Goal: Task Accomplishment & Management: Manage account settings

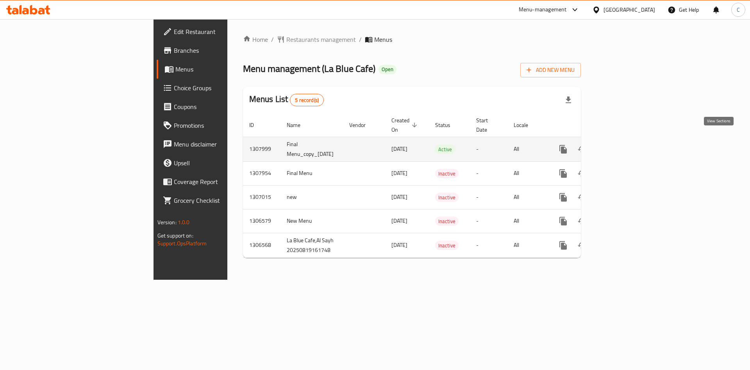
click at [624, 145] on icon "enhanced table" at bounding box center [619, 149] width 9 height 9
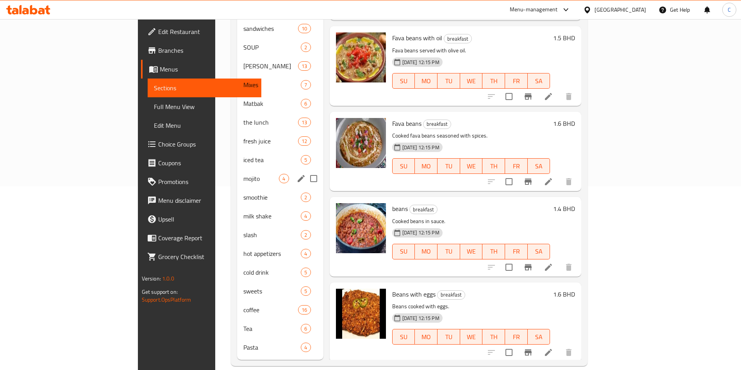
scroll to position [66, 0]
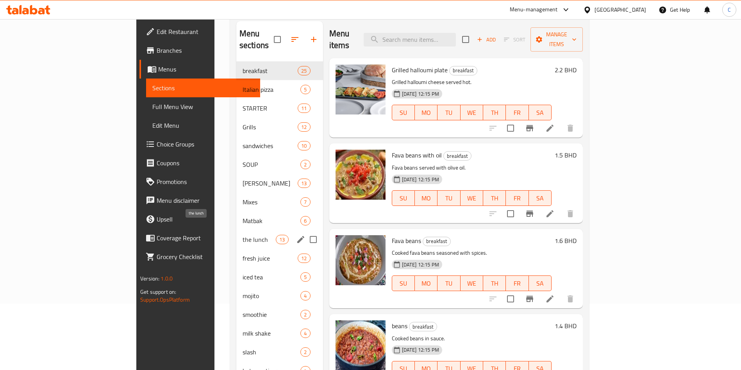
click at [243, 235] on span "the lunch" at bounding box center [259, 239] width 33 height 9
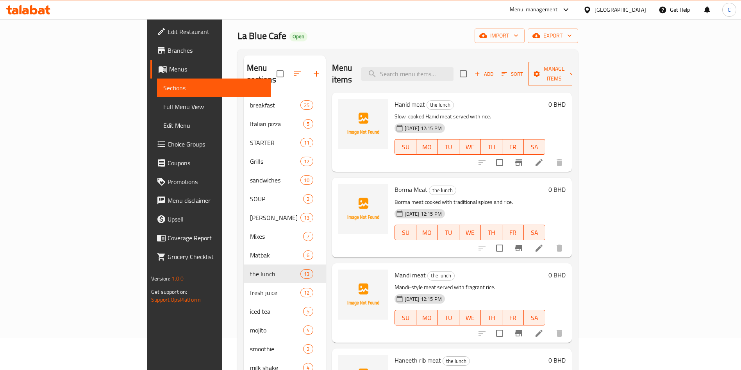
scroll to position [8, 0]
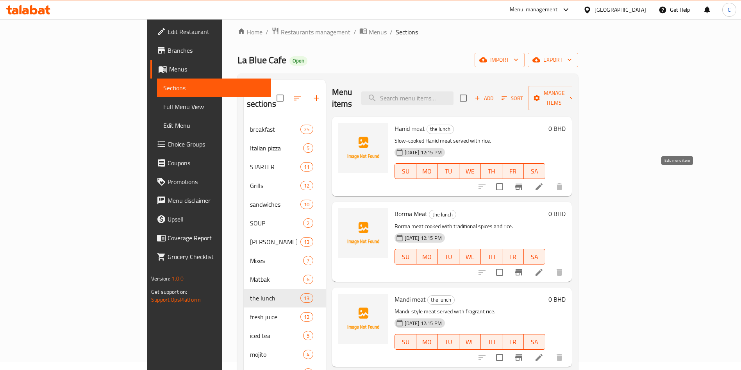
click at [544, 182] on icon at bounding box center [538, 186] width 9 height 9
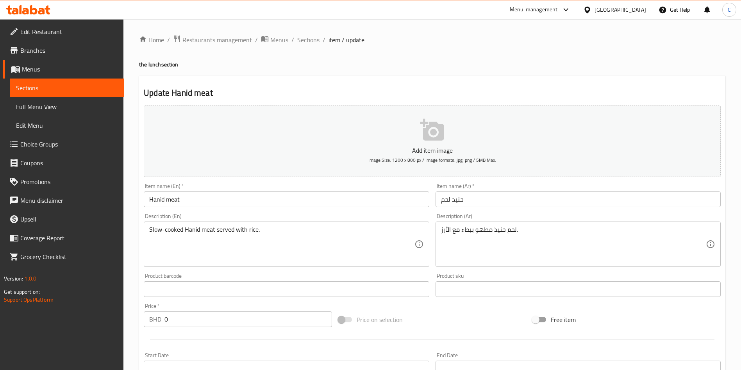
click at [310, 38] on span "Sections" at bounding box center [308, 39] width 22 height 9
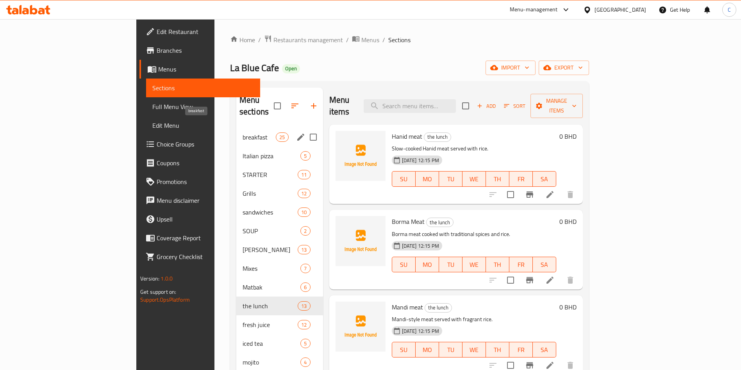
click at [243, 132] on span "breakfast" at bounding box center [259, 136] width 33 height 9
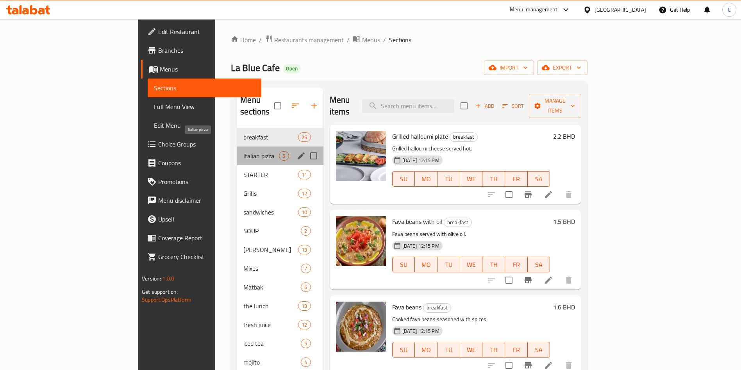
click at [243, 151] on span "Italian pizza" at bounding box center [261, 155] width 36 height 9
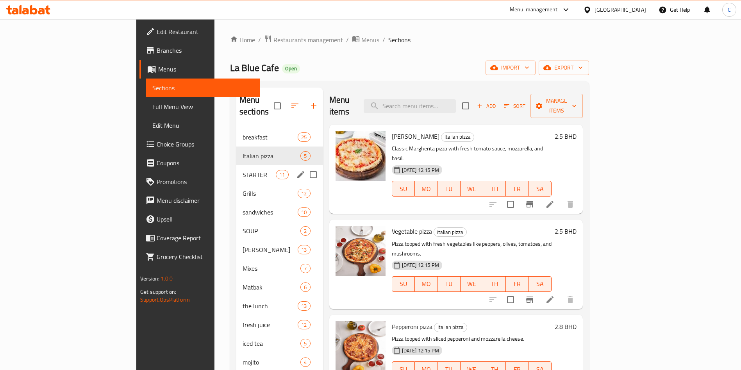
click at [236, 165] on div "STARTER 11" at bounding box center [279, 174] width 87 height 19
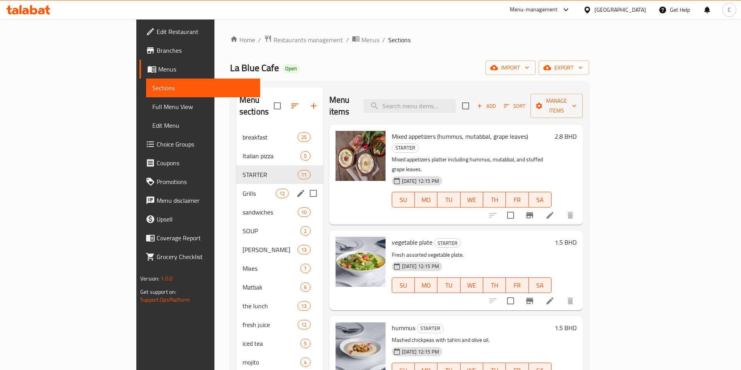
click at [236, 184] on div "Grills 12" at bounding box center [279, 193] width 87 height 19
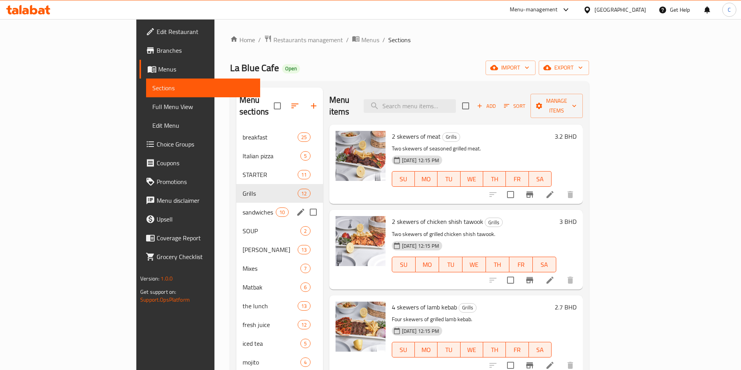
click at [236, 203] on div "sandwiches 10" at bounding box center [279, 212] width 87 height 19
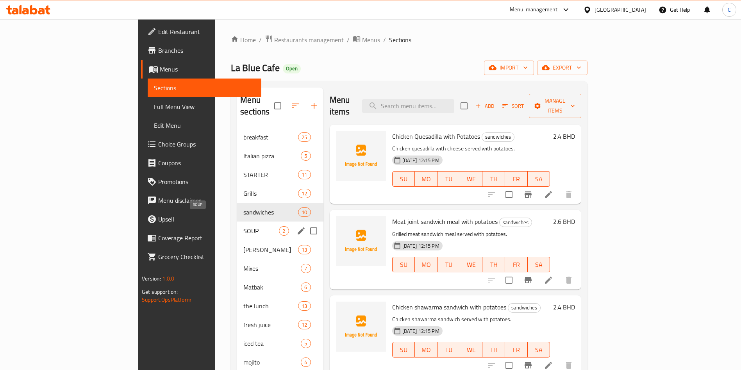
click at [243, 226] on span "SOUP" at bounding box center [261, 230] width 36 height 9
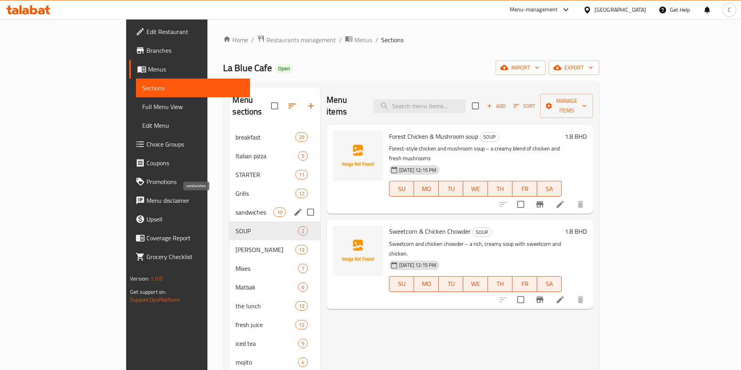
click at [236, 207] on span "sandwiches" at bounding box center [254, 211] width 37 height 9
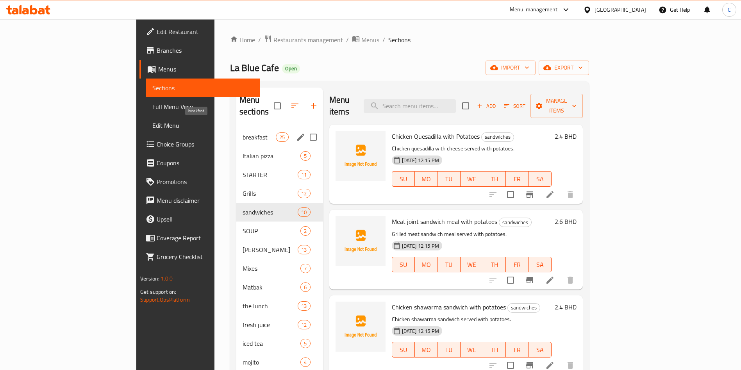
click at [243, 132] on span "breakfast" at bounding box center [259, 136] width 33 height 9
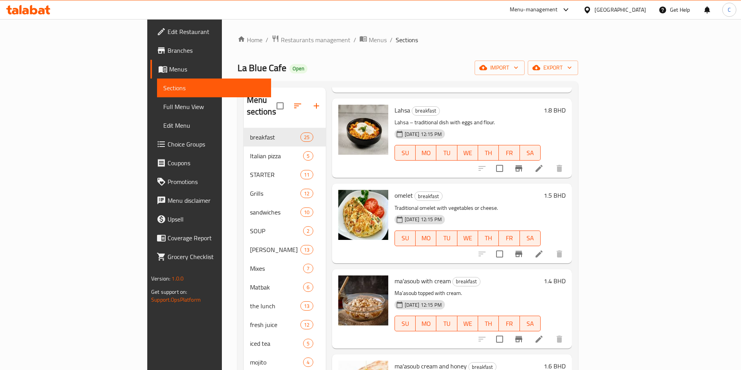
scroll to position [1709, 0]
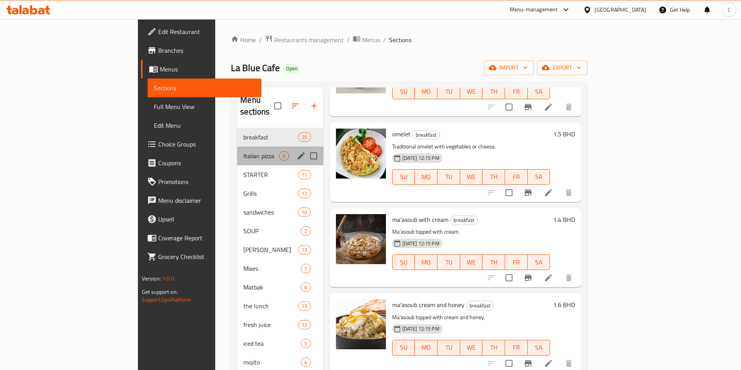
click at [237, 150] on div "Italian pizza 5" at bounding box center [280, 155] width 86 height 19
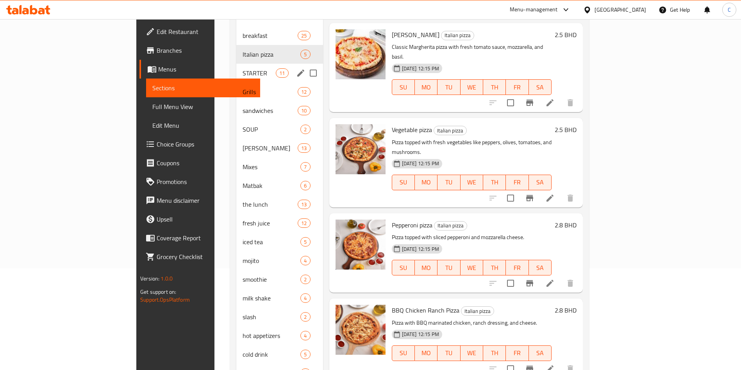
scroll to position [66, 0]
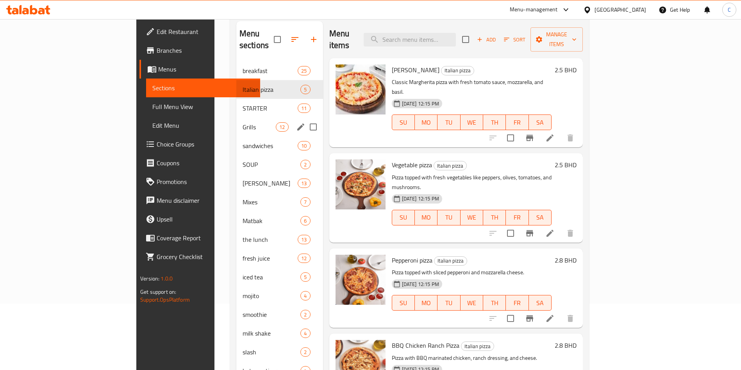
click at [243, 103] on span "STARTER" at bounding box center [270, 107] width 55 height 9
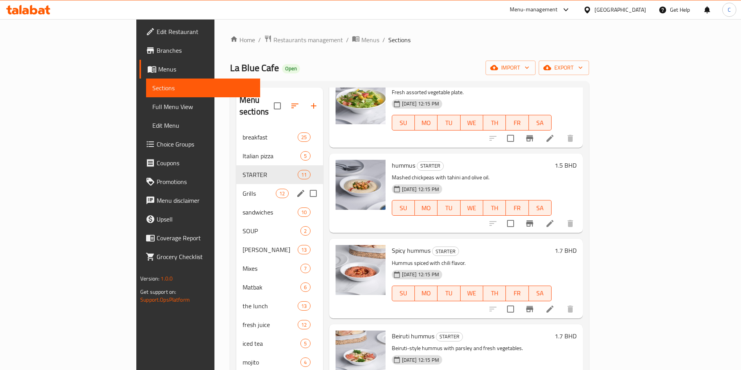
click at [236, 184] on div "Grills 12" at bounding box center [279, 193] width 87 height 19
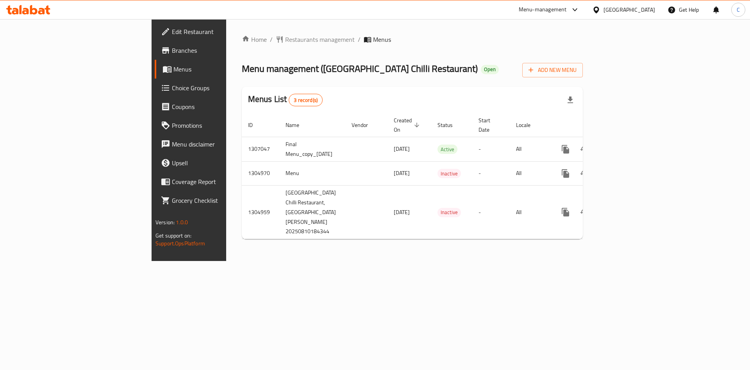
click at [172, 34] on span "Edit Restaurant" at bounding box center [221, 31] width 99 height 9
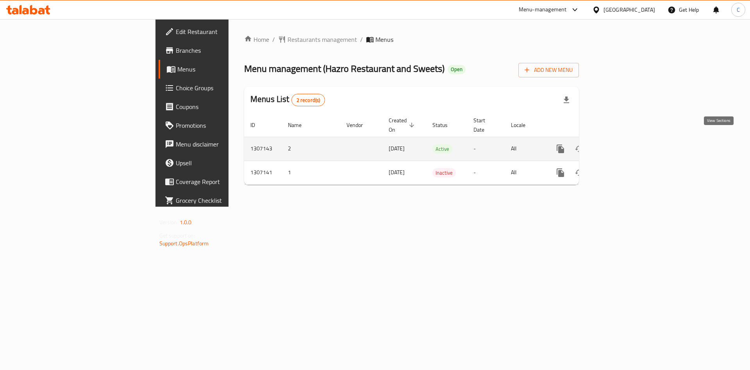
click at [621, 144] on icon "enhanced table" at bounding box center [616, 148] width 9 height 9
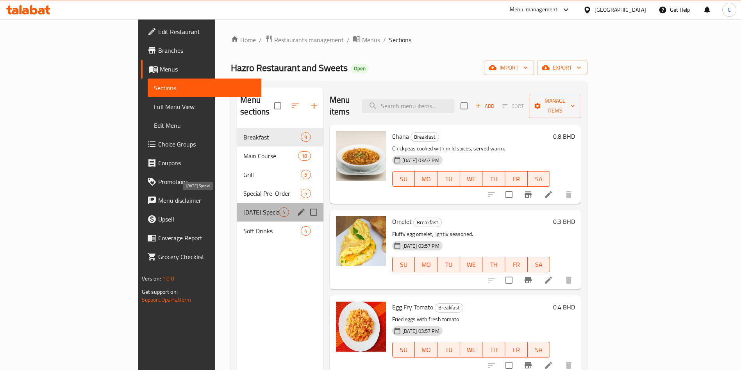
click at [243, 207] on span "[DATE] Special" at bounding box center [261, 211] width 36 height 9
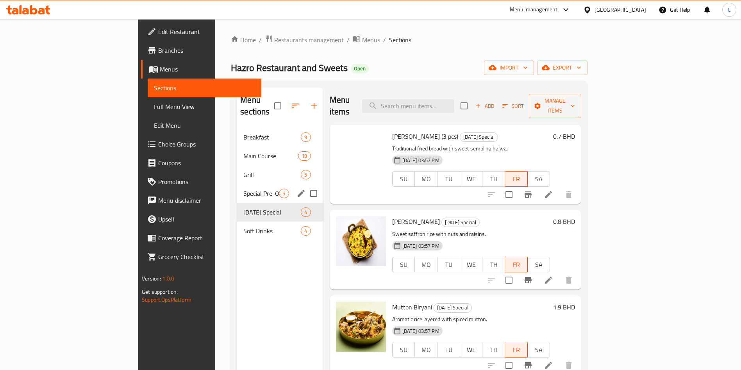
click at [237, 187] on div "Special Pre-Order 5" at bounding box center [280, 193] width 86 height 19
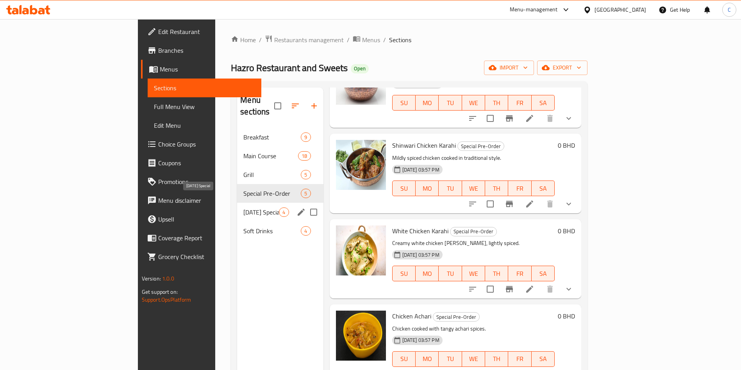
click at [243, 207] on span "[DATE] Special" at bounding box center [261, 211] width 36 height 9
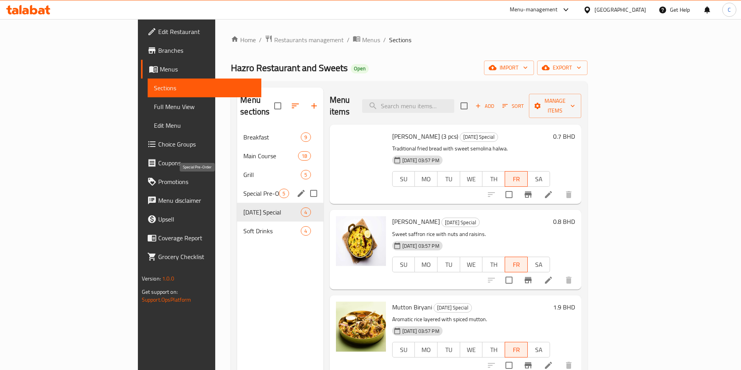
click at [243, 189] on span "Special Pre-Order" at bounding box center [261, 193] width 36 height 9
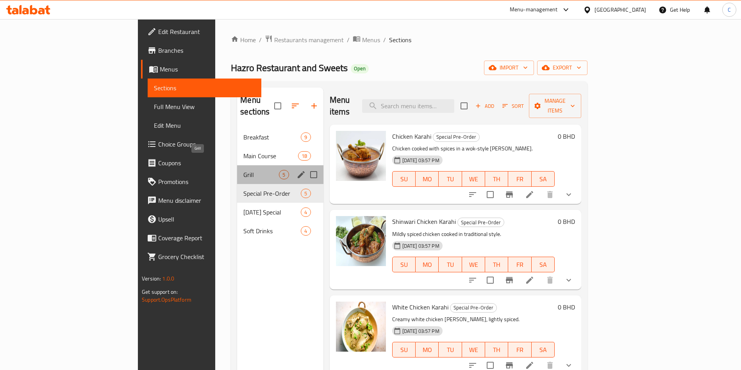
click at [243, 170] on span "Grill" at bounding box center [261, 174] width 36 height 9
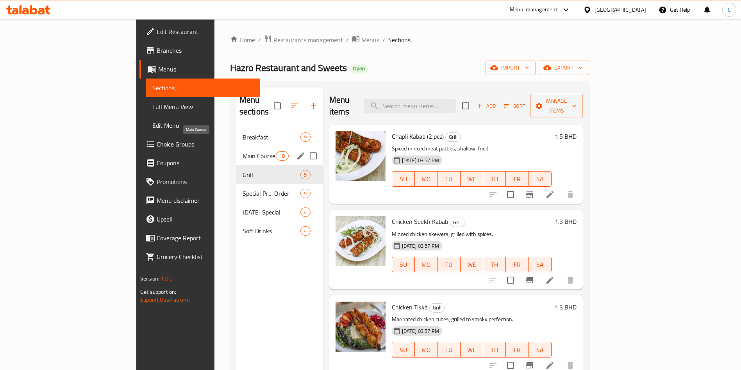
click at [243, 151] on span "Main Course" at bounding box center [259, 155] width 33 height 9
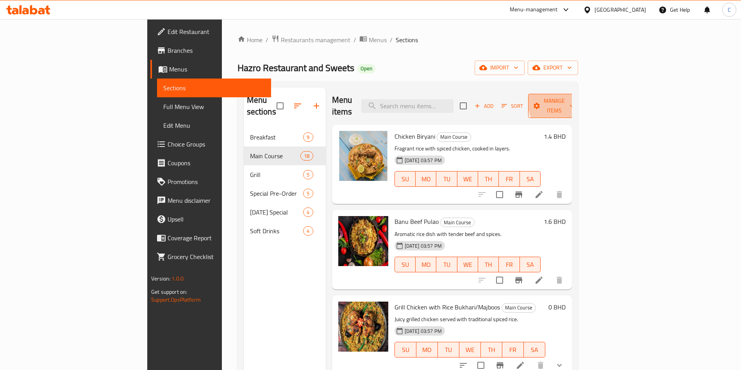
click at [574, 98] on span "Manage items" at bounding box center [554, 106] width 40 height 20
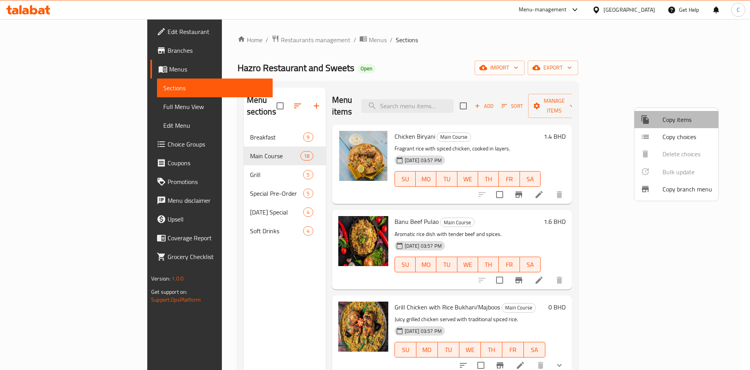
click at [675, 123] on span "Copy items" at bounding box center [687, 119] width 50 height 9
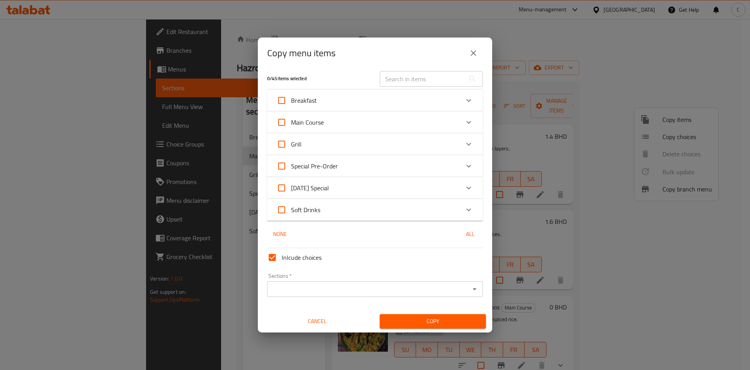
scroll to position [5, 0]
click at [464, 118] on icon "Expand" at bounding box center [468, 121] width 9 height 9
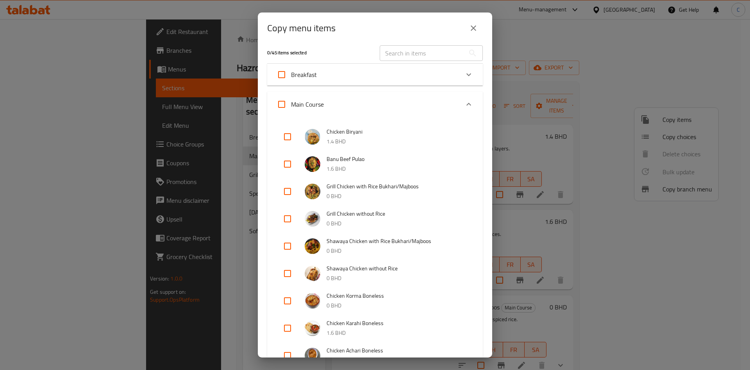
click at [286, 166] on input "checkbox" at bounding box center [287, 164] width 19 height 19
checkbox input "true"
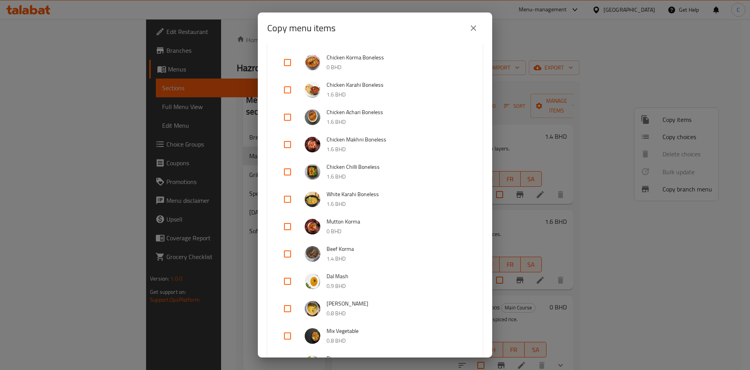
scroll to position [473, 0]
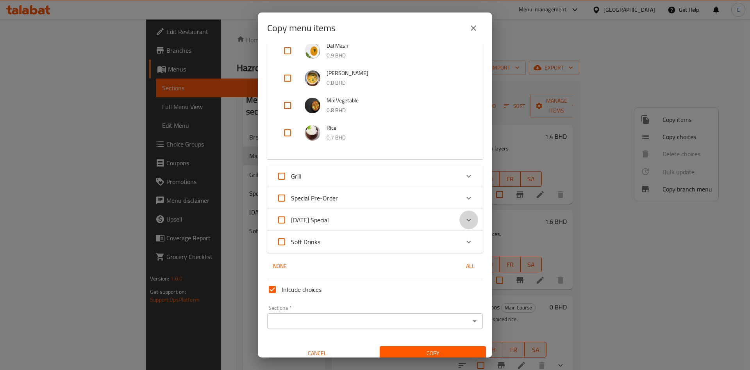
drag, startPoint x: 461, startPoint y: 217, endPoint x: 412, endPoint y: 225, distance: 49.8
click at [464, 218] on icon "Expand" at bounding box center [468, 219] width 9 height 9
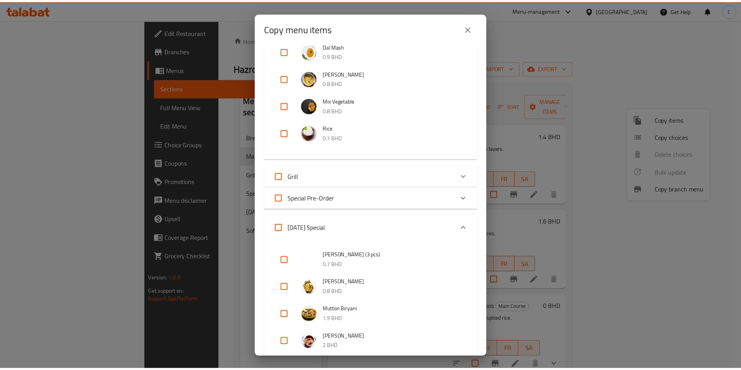
scroll to position [625, 0]
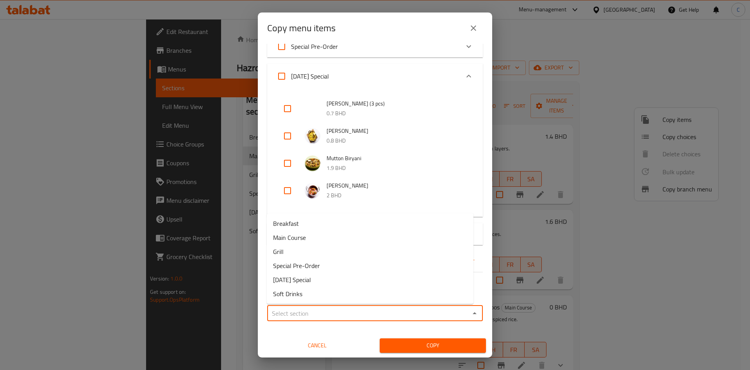
click at [385, 318] on input "Sections   *" at bounding box center [368, 313] width 198 height 11
click at [307, 275] on span "[DATE] Special" at bounding box center [292, 279] width 38 height 9
type input "[DATE] Special"
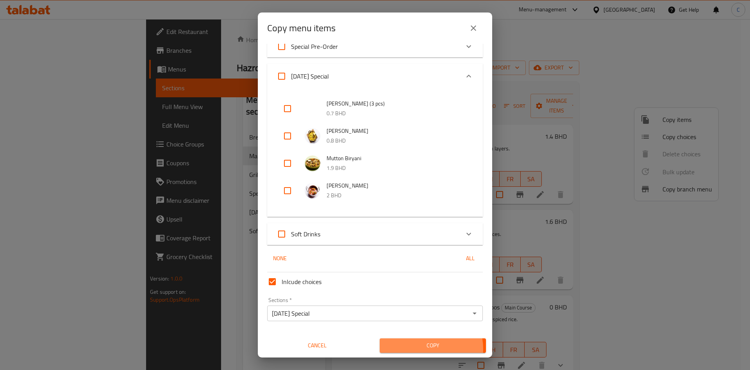
click at [416, 349] on span "Copy" at bounding box center [433, 346] width 94 height 10
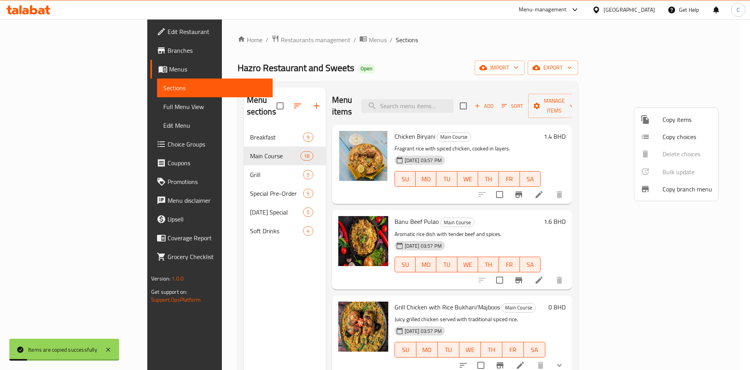
click at [673, 267] on div at bounding box center [375, 185] width 750 height 370
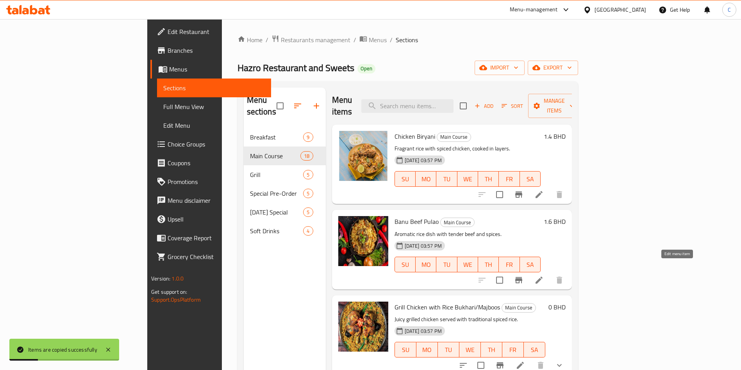
click at [544, 275] on icon at bounding box center [538, 279] width 9 height 9
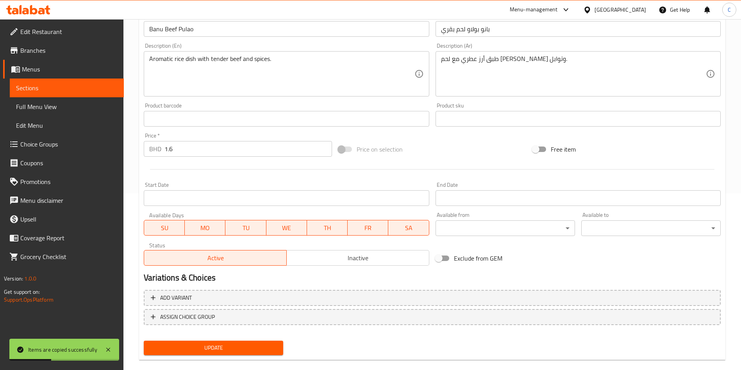
scroll to position [188, 0]
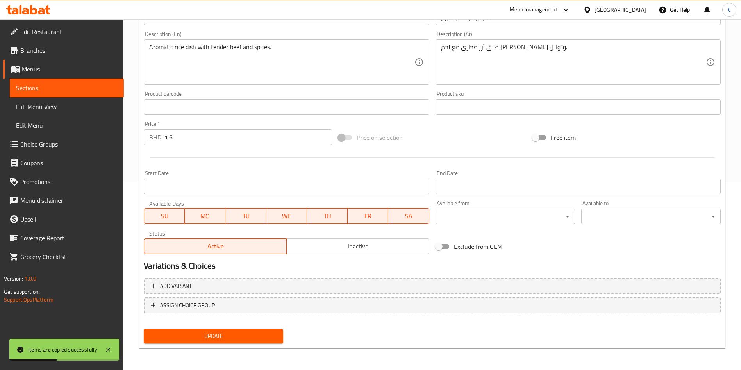
click at [342, 251] on span "Inactive" at bounding box center [358, 246] width 136 height 11
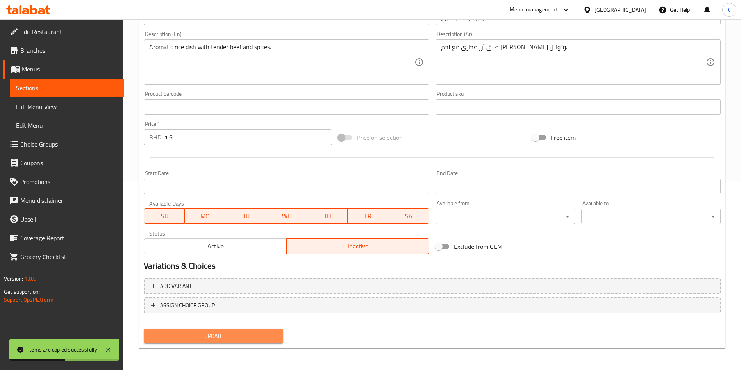
click at [252, 340] on span "Update" at bounding box center [213, 336] width 127 height 10
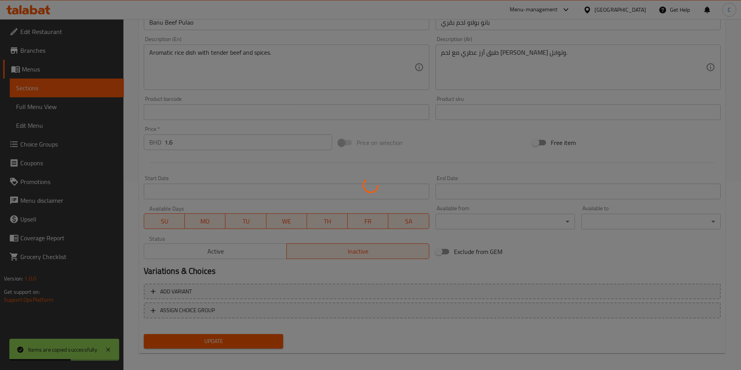
scroll to position [0, 0]
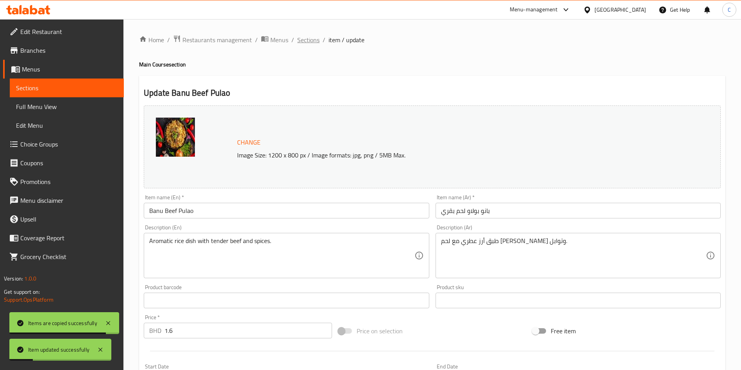
click at [308, 37] on span "Sections" at bounding box center [308, 39] width 22 height 9
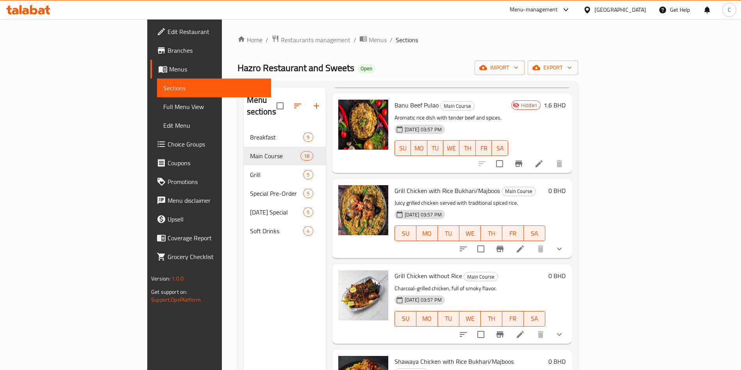
scroll to position [117, 0]
click at [564, 243] on icon "show more" at bounding box center [559, 247] width 9 height 9
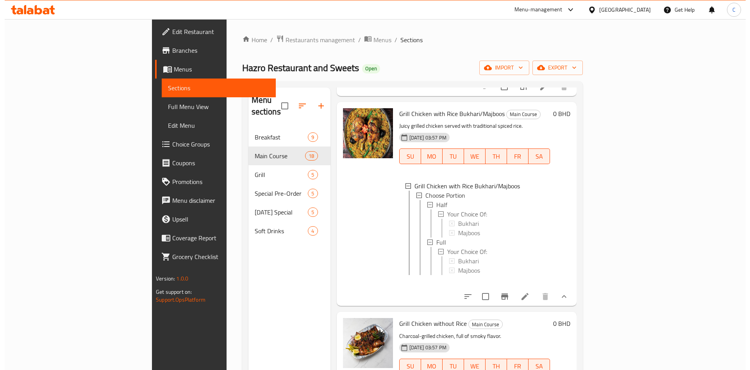
scroll to position [234, 0]
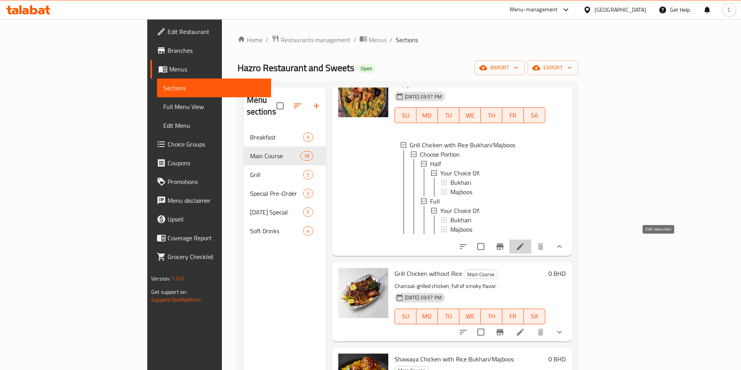
click at [525, 242] on icon at bounding box center [520, 246] width 9 height 9
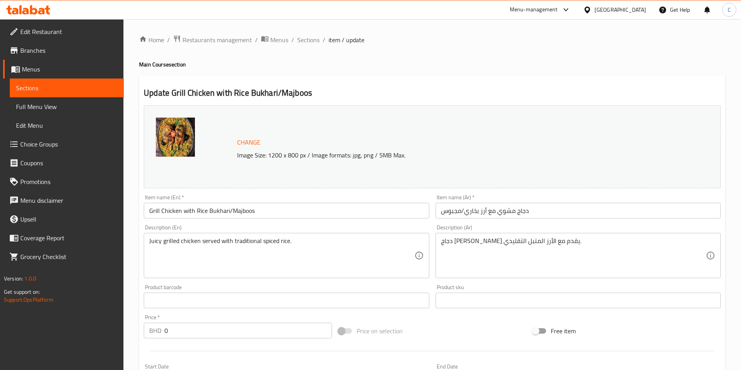
drag, startPoint x: 311, startPoint y: 43, endPoint x: 113, endPoint y: 133, distance: 217.4
click at [311, 43] on span "Sections" at bounding box center [308, 39] width 22 height 9
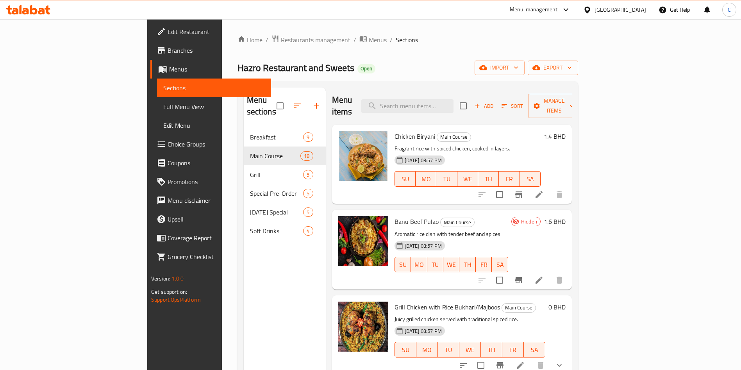
click at [168, 140] on span "Choice Groups" at bounding box center [216, 143] width 97 height 9
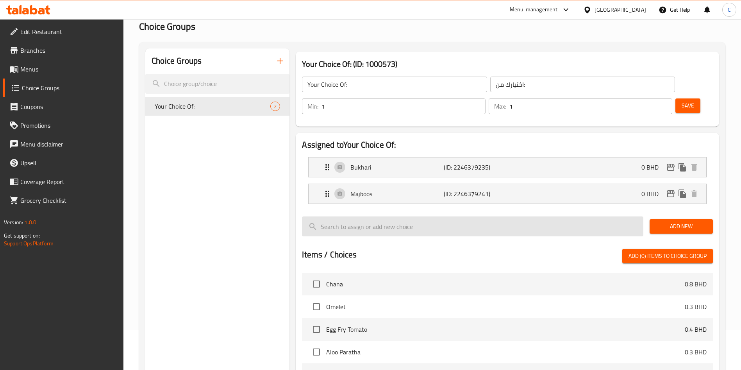
scroll to position [59, 0]
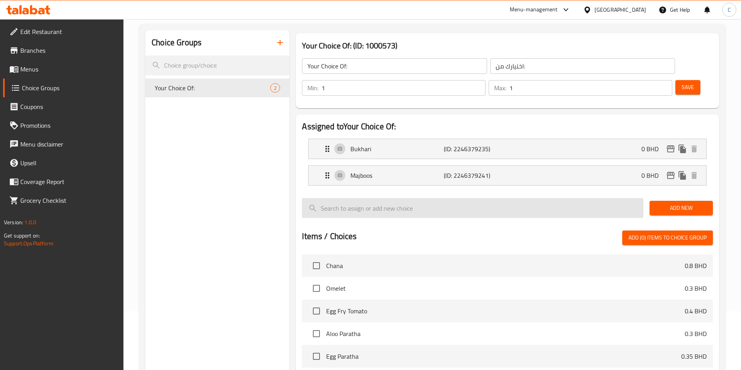
click at [557, 198] on input "search" at bounding box center [472, 208] width 341 height 20
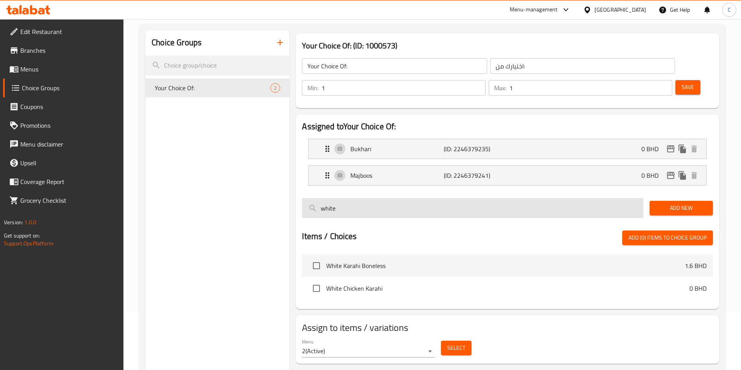
drag, startPoint x: 607, startPoint y: 188, endPoint x: 324, endPoint y: 184, distance: 283.2
click at [341, 198] on input "white" at bounding box center [472, 208] width 341 height 20
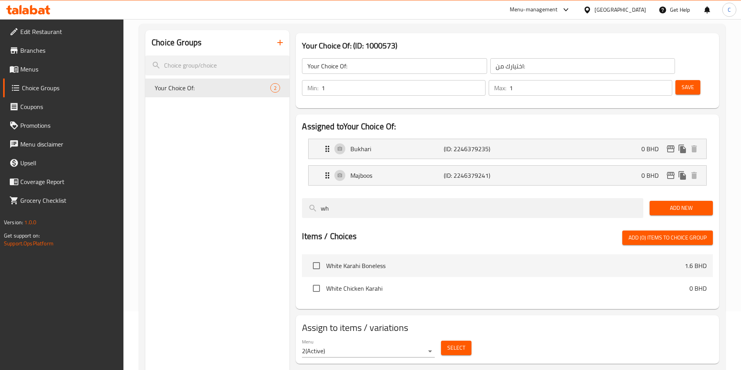
type input "w"
click at [678, 203] on span "Add New" at bounding box center [681, 208] width 51 height 10
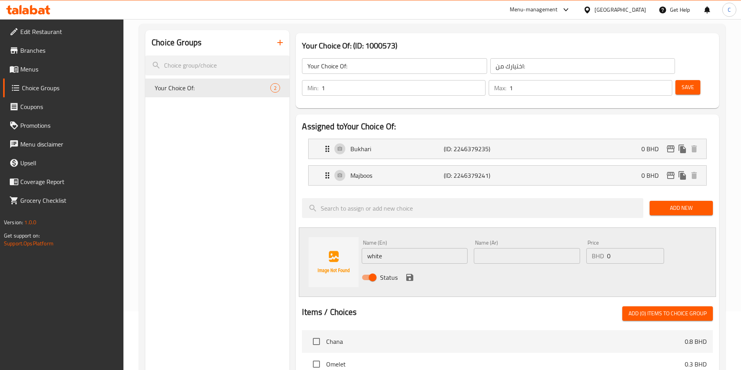
drag, startPoint x: 439, startPoint y: 232, endPoint x: 310, endPoint y: 232, distance: 129.3
click at [310, 232] on div "Name (En) white Name (En) Name (Ar) Name (Ar) Price BHD 0 Price Status" at bounding box center [507, 262] width 417 height 70
type input "White Rice"
click at [689, 203] on span "Add New" at bounding box center [681, 208] width 51 height 10
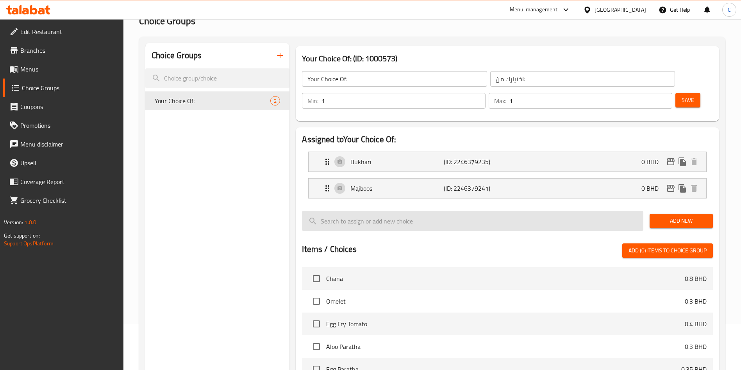
scroll to position [0, 0]
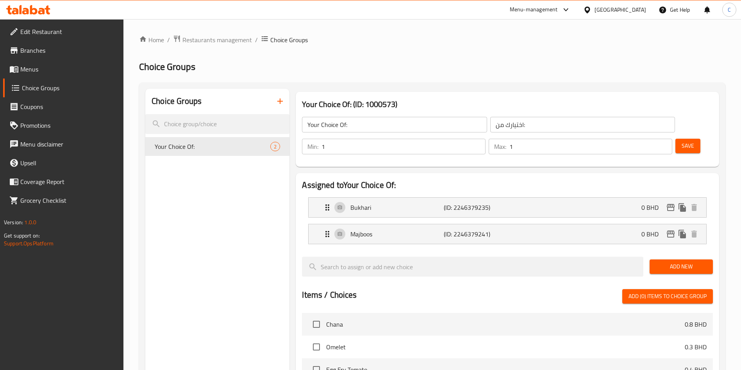
click at [667, 259] on button "Add New" at bounding box center [681, 266] width 63 height 14
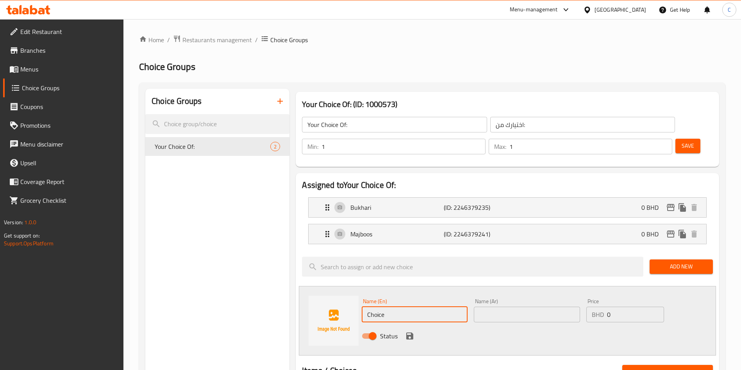
drag, startPoint x: 439, startPoint y: 287, endPoint x: 316, endPoint y: 294, distance: 122.9
click at [316, 294] on div "Name (En) Choice Name (En) Name (Ar) Name (Ar) Price BHD 0 Price Status" at bounding box center [507, 321] width 417 height 70
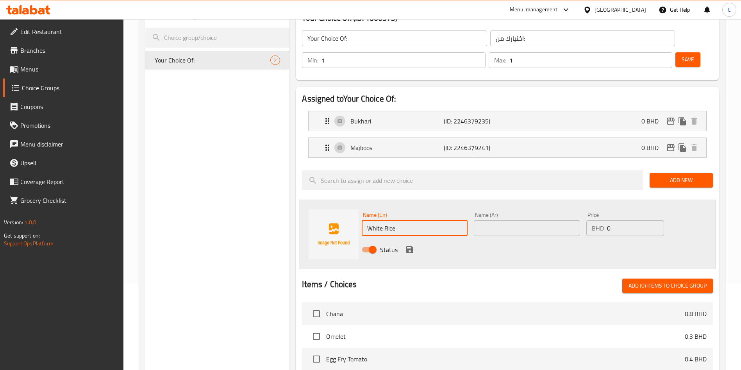
scroll to position [117, 0]
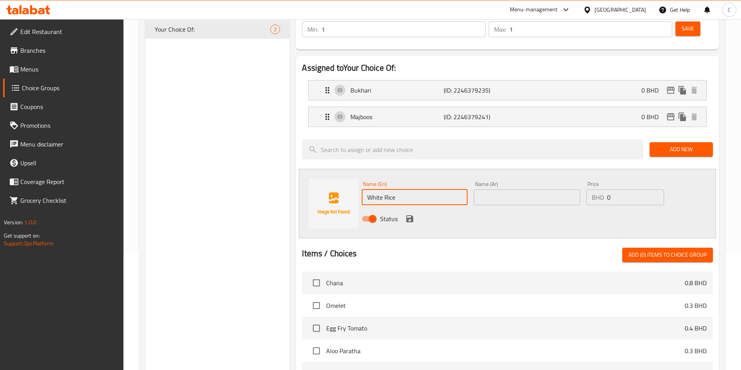
type input "White Rice"
drag, startPoint x: 407, startPoint y: 194, endPoint x: 431, endPoint y: 190, distance: 24.9
click at [406, 215] on icon "save" at bounding box center [409, 218] width 7 height 7
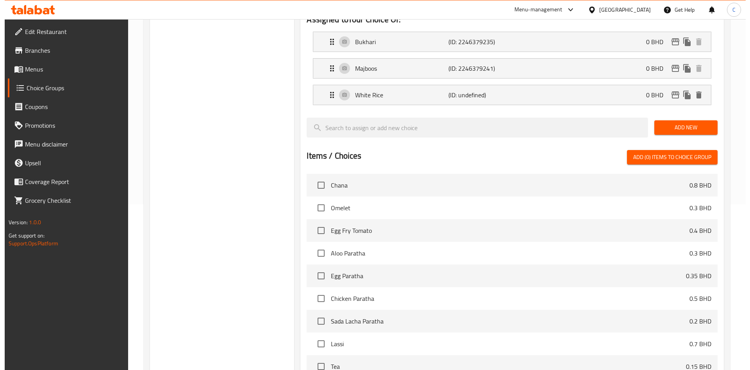
scroll to position [252, 0]
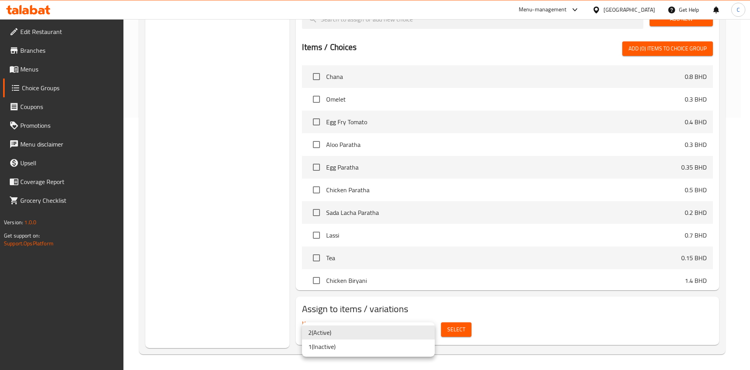
click at [461, 327] on div at bounding box center [375, 185] width 750 height 370
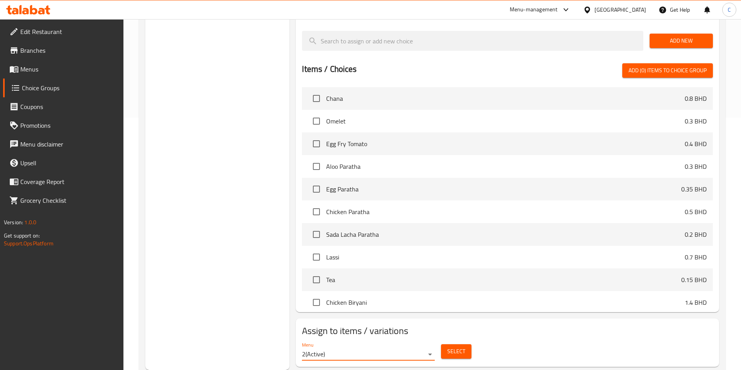
click at [459, 346] on span "Select" at bounding box center [456, 351] width 18 height 10
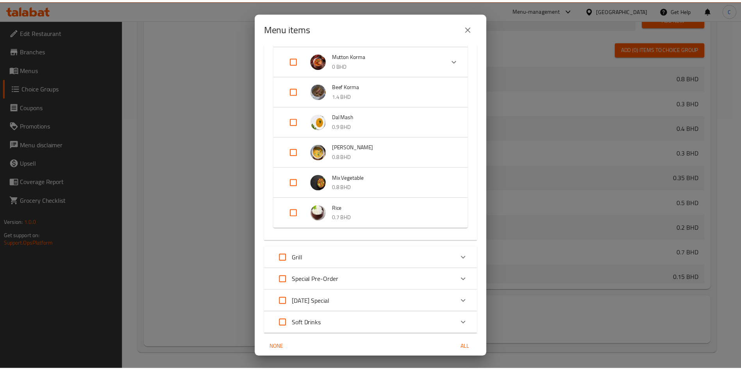
scroll to position [748, 0]
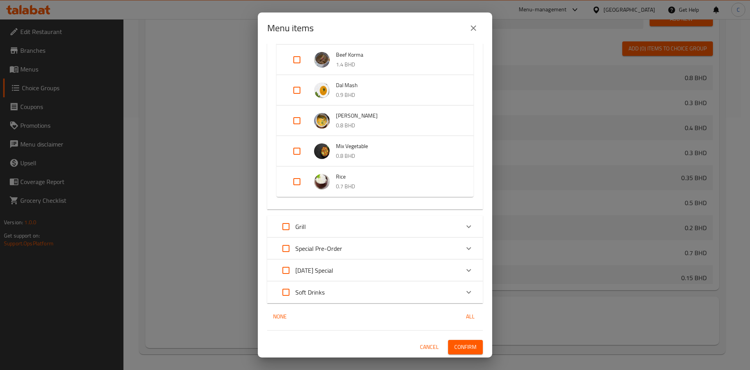
click at [459, 345] on span "Confirm" at bounding box center [465, 347] width 22 height 10
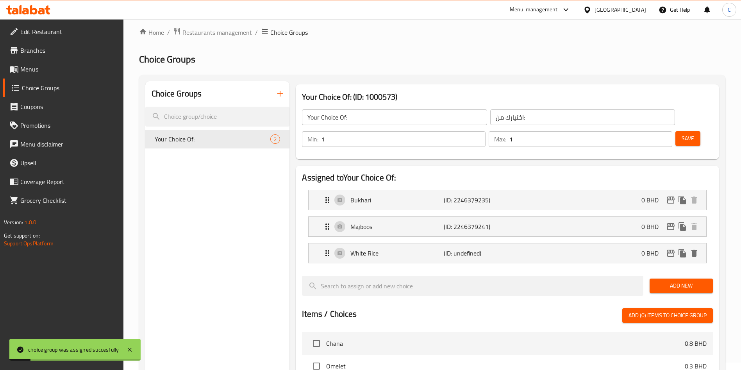
scroll to position [0, 0]
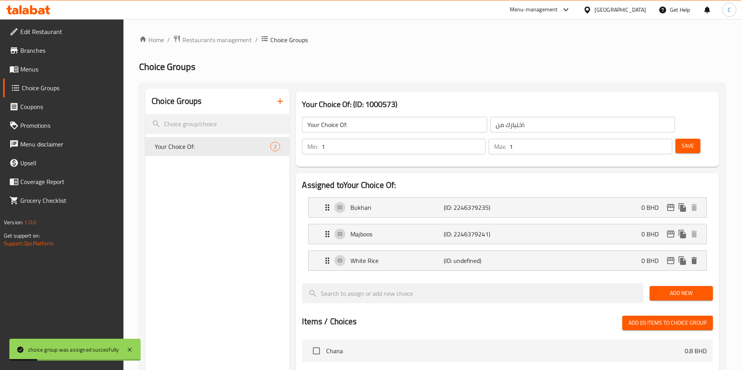
click at [679, 139] on button "Save" at bounding box center [687, 146] width 25 height 14
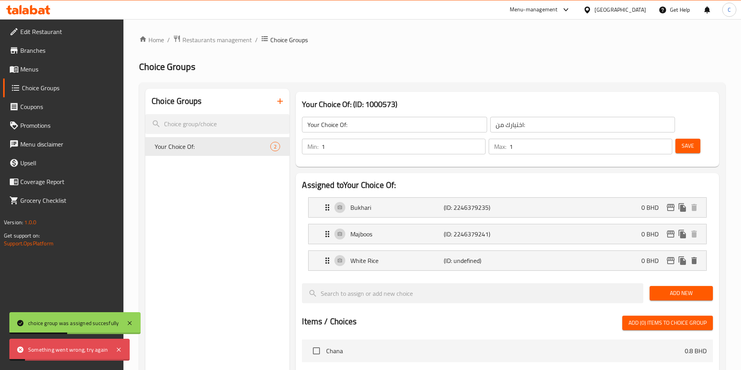
click at [690, 134] on div "Min: 1 ​ Max: 1 ​ Save" at bounding box center [505, 146] width 417 height 25
click at [682, 141] on span "Save" at bounding box center [688, 146] width 12 height 10
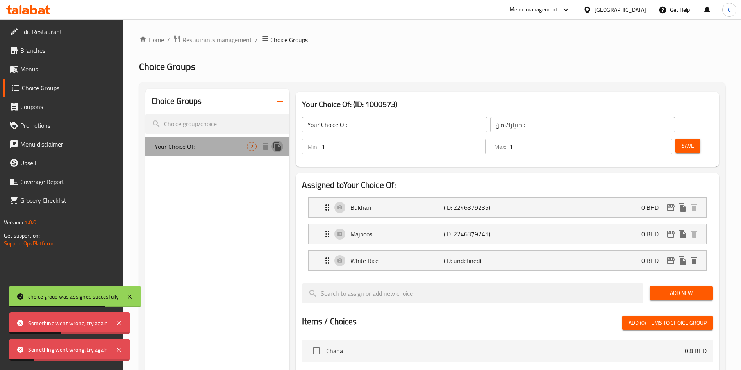
click at [275, 148] on icon "duplicate" at bounding box center [277, 146] width 9 height 9
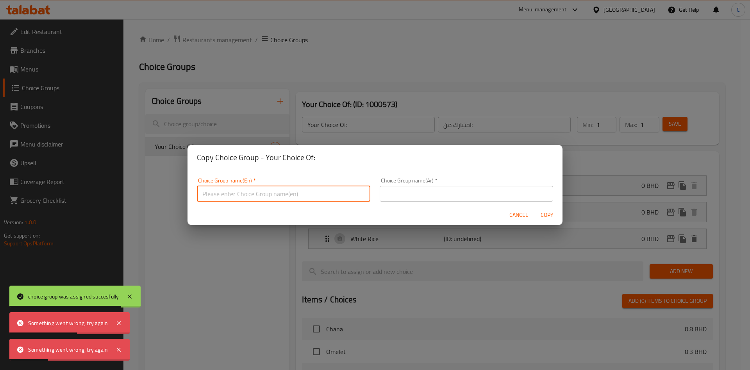
drag, startPoint x: 310, startPoint y: 188, endPoint x: 313, endPoint y: 196, distance: 8.6
click at [310, 188] on input "text" at bounding box center [283, 194] width 173 height 16
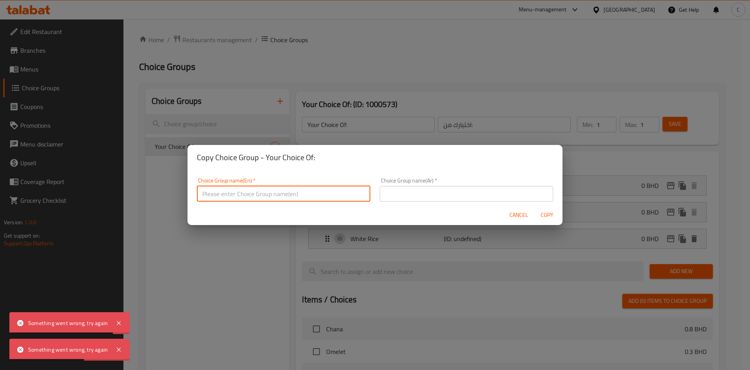
click at [518, 212] on button "Cancel" at bounding box center [518, 215] width 25 height 14
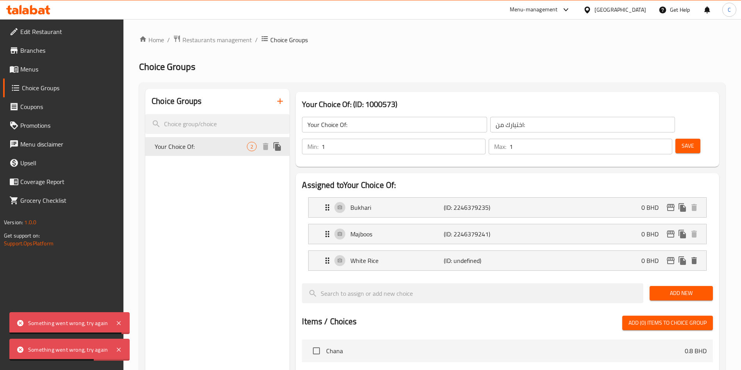
drag, startPoint x: 231, startPoint y: 144, endPoint x: 197, endPoint y: 149, distance: 34.8
click at [231, 144] on span "Your Choice Of:" at bounding box center [201, 146] width 92 height 9
click at [181, 148] on span "Your Choice Of:" at bounding box center [201, 146] width 92 height 9
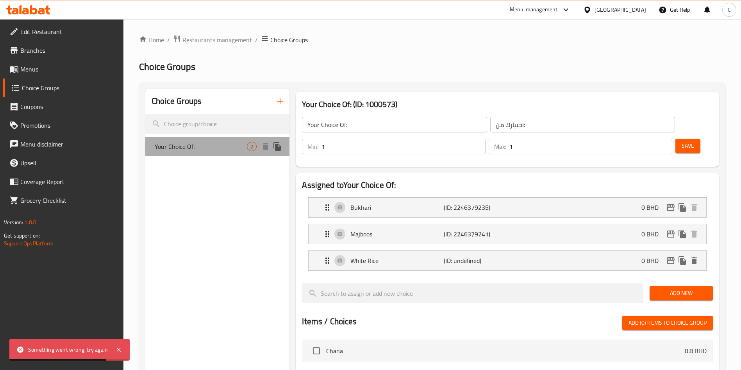
click at [180, 147] on span "Your Choice Of:" at bounding box center [201, 146] width 92 height 9
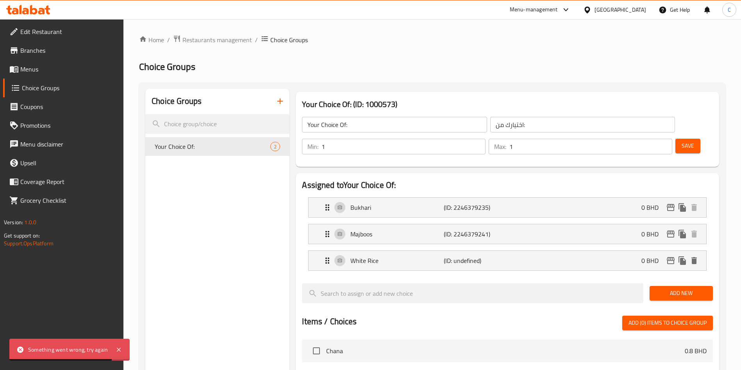
click at [360, 125] on input "Your Choice Of:" at bounding box center [394, 125] width 185 height 16
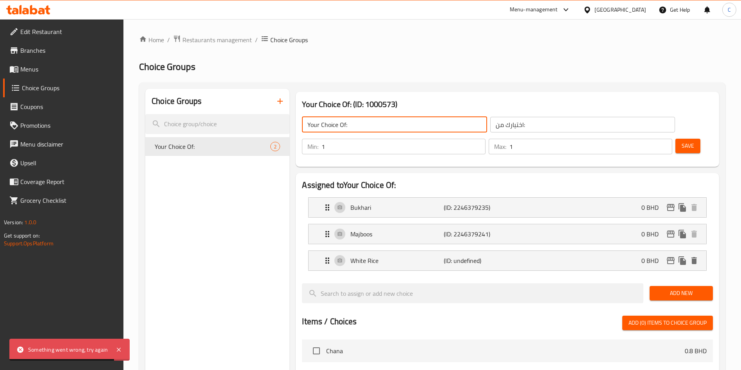
click at [359, 125] on input "Your Choice Of:" at bounding box center [394, 125] width 185 height 16
click at [490, 118] on input "اختيارك من:" at bounding box center [582, 125] width 185 height 16
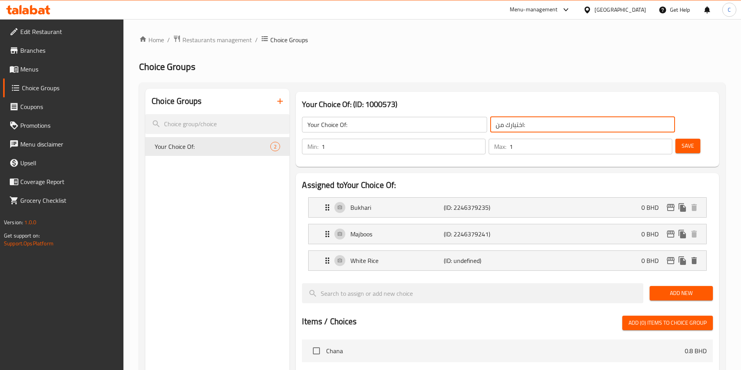
click at [490, 118] on input "اختيارك من:" at bounding box center [582, 125] width 185 height 16
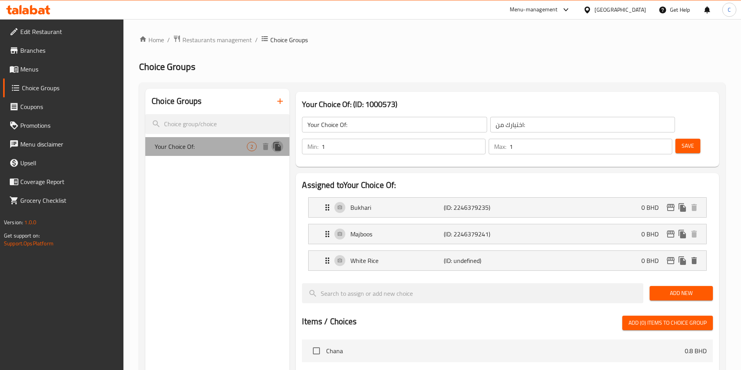
click at [278, 148] on icon "duplicate" at bounding box center [276, 146] width 7 height 9
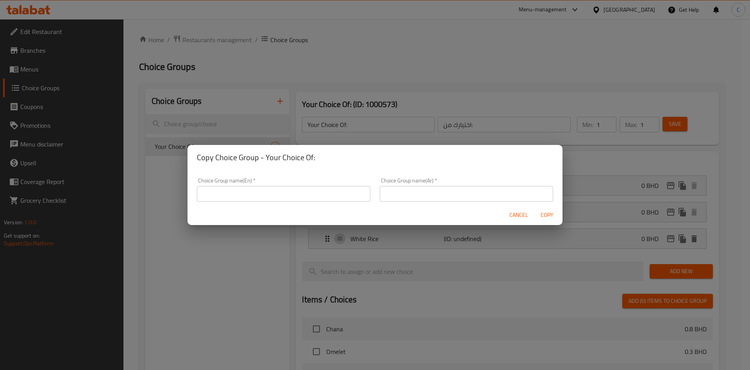
click at [310, 196] on input "text" at bounding box center [283, 194] width 173 height 16
paste input "Your Choice Of:"
type input "Your Choice Of:"
click at [480, 198] on input "text" at bounding box center [466, 194] width 173 height 16
paste input "اختيارك من:"
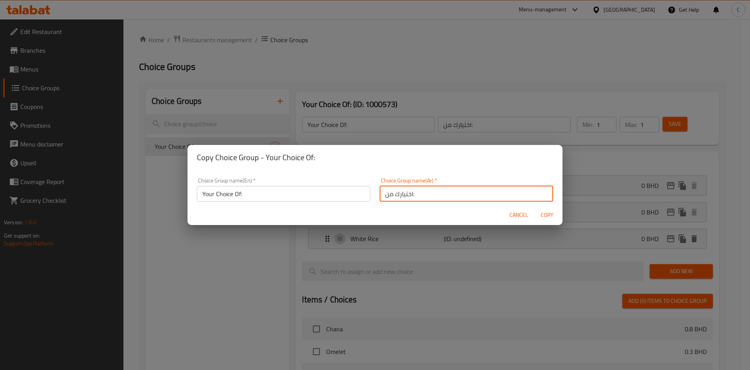
type input "اختيارك من:"
drag, startPoint x: 238, startPoint y: 192, endPoint x: 244, endPoint y: 195, distance: 6.3
click at [238, 191] on input "Your Choice Of:" at bounding box center [283, 194] width 173 height 16
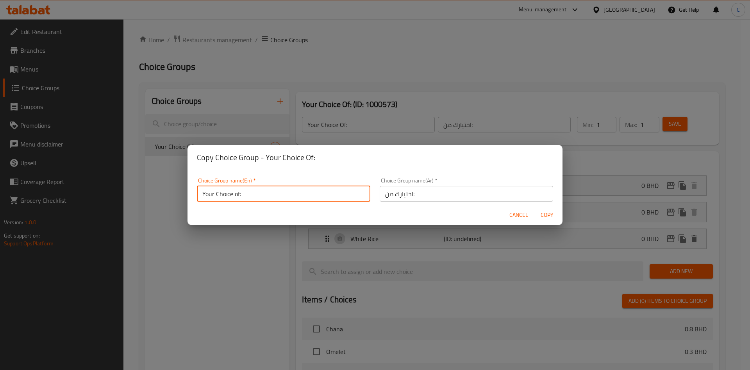
type input "Your Choice of:"
click at [547, 214] on span "Copy" at bounding box center [546, 215] width 19 height 10
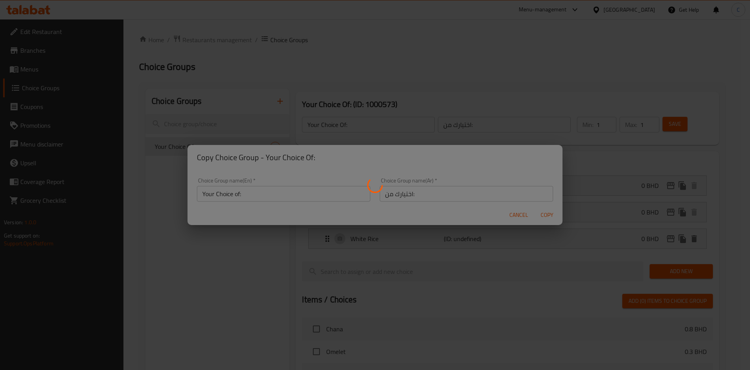
type input "Your Choice of:"
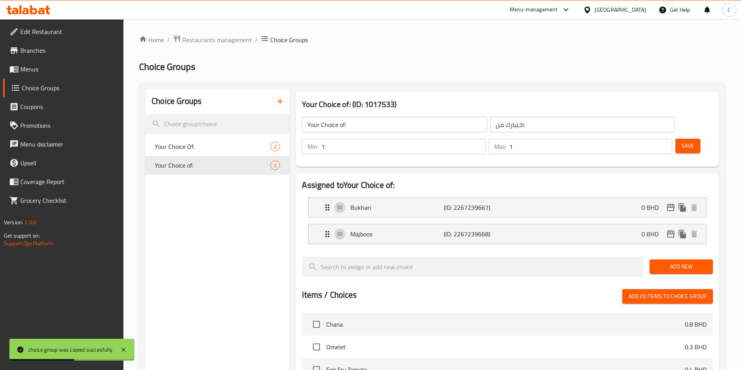
click at [675, 262] on span "Add New" at bounding box center [681, 267] width 51 height 10
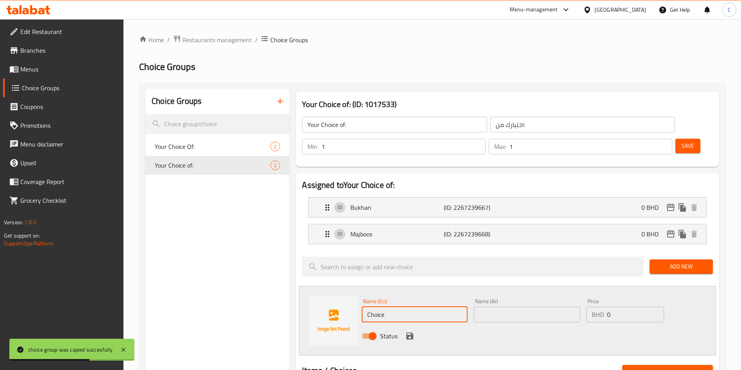
drag, startPoint x: 423, startPoint y: 291, endPoint x: 315, endPoint y: 297, distance: 107.6
click at [316, 297] on div "Name (En) Choice Name (En) Name (Ar) Name (Ar) Price BHD 0 Price Status" at bounding box center [507, 321] width 417 height 70
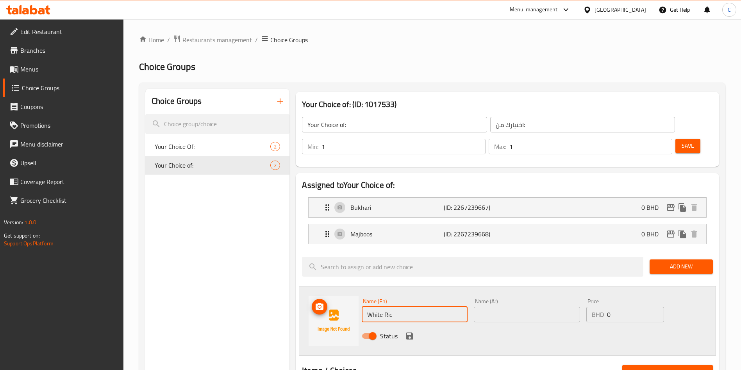
type input "White Rice"
click at [408, 331] on icon "save" at bounding box center [409, 335] width 9 height 9
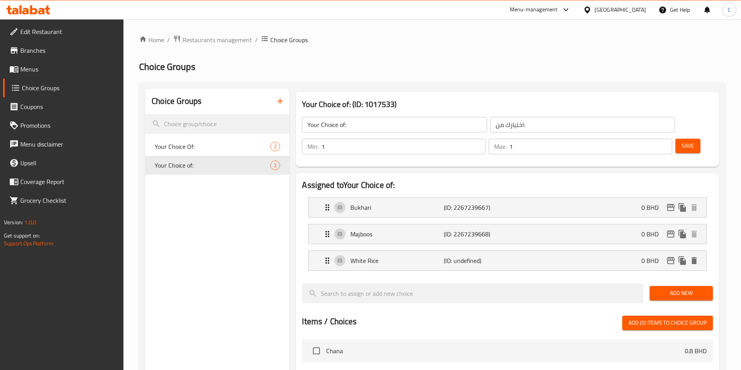
click at [675, 139] on button "Save" at bounding box center [687, 146] width 25 height 14
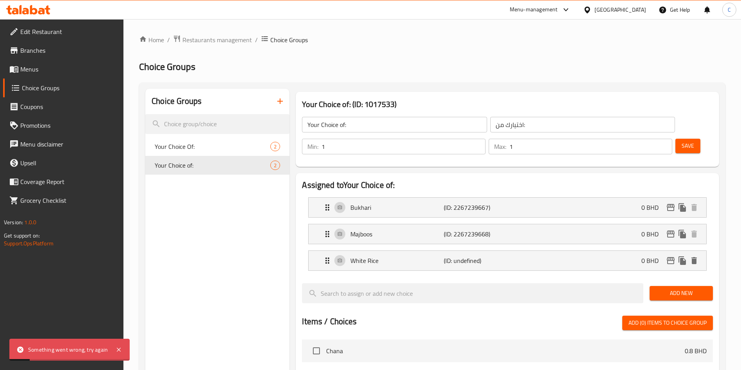
click at [682, 141] on span "Save" at bounding box center [688, 146] width 12 height 10
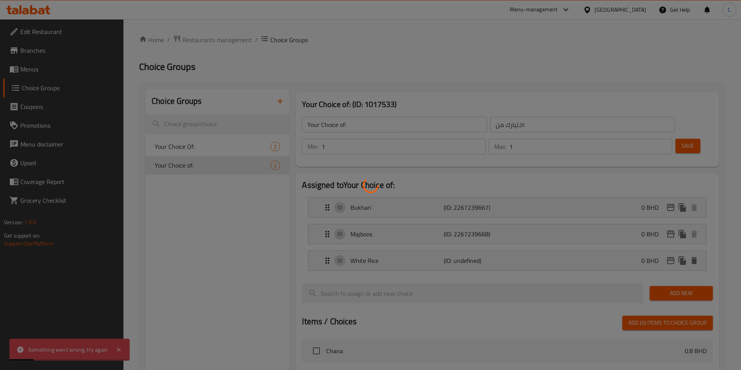
click at [678, 124] on div at bounding box center [370, 185] width 741 height 370
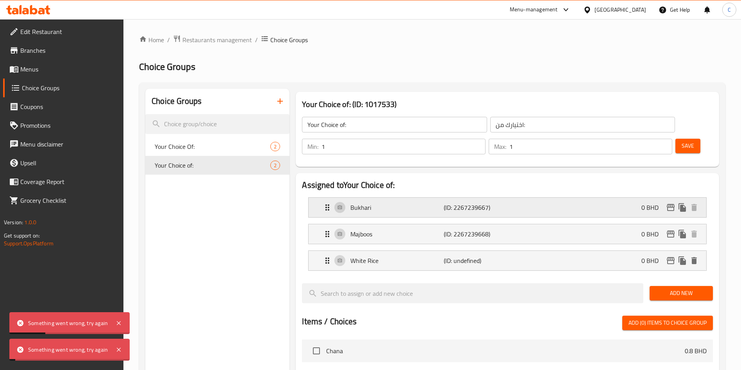
click at [415, 203] on p "Bukhari" at bounding box center [396, 207] width 93 height 9
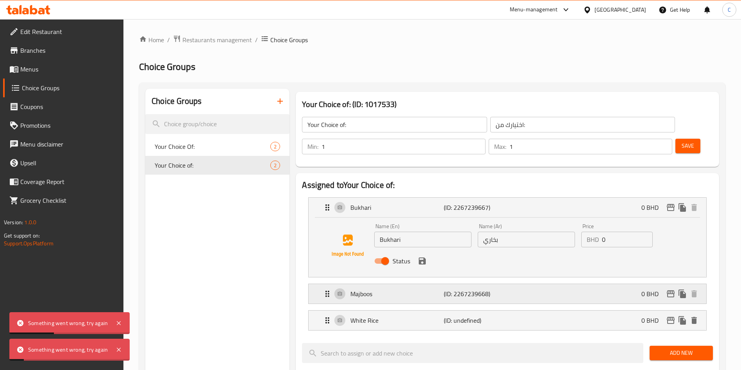
click at [430, 289] on p "Majboos" at bounding box center [396, 293] width 93 height 9
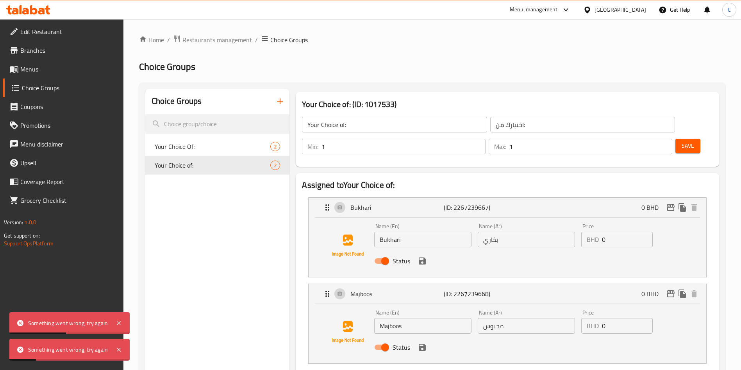
scroll to position [176, 0]
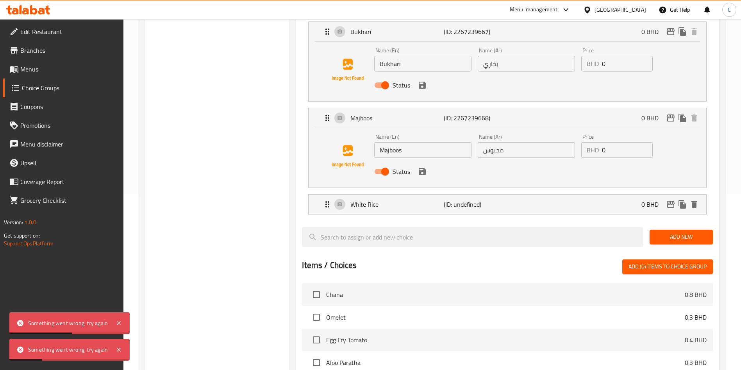
click at [452, 191] on li "White Rice (ID: undefined) 0 BHD Name (En) White Rice Name (En) Name (Ar) Name …" at bounding box center [507, 204] width 411 height 27
click at [457, 200] on p "(ID: undefined)" at bounding box center [475, 204] width 62 height 9
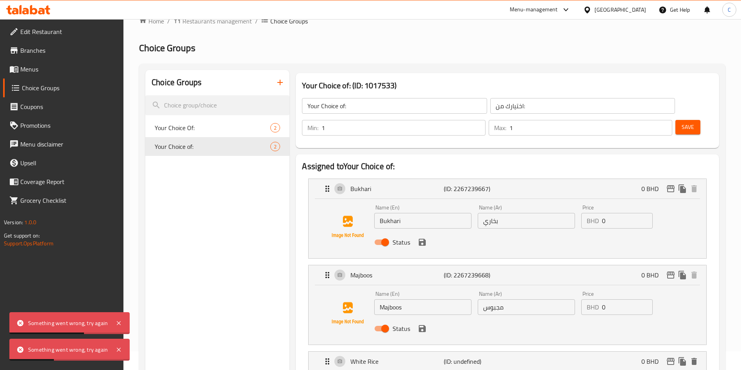
scroll to position [0, 0]
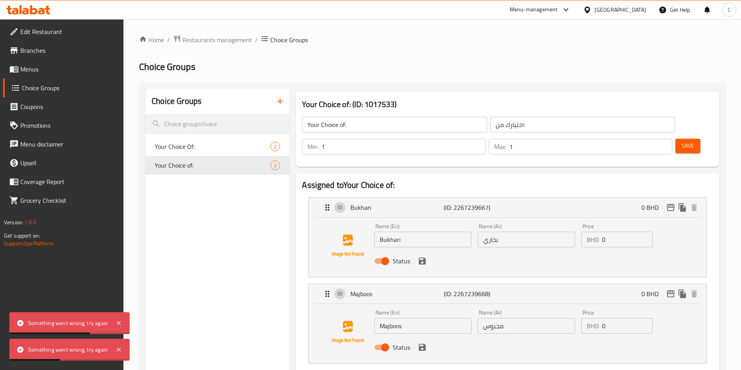
click at [405, 232] on input "Bukhari" at bounding box center [422, 240] width 97 height 16
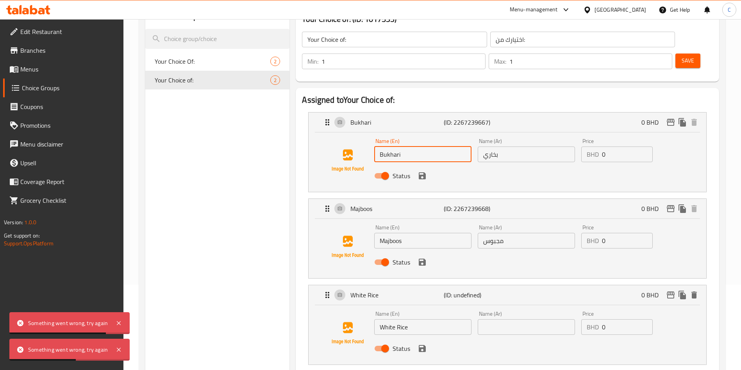
scroll to position [117, 0]
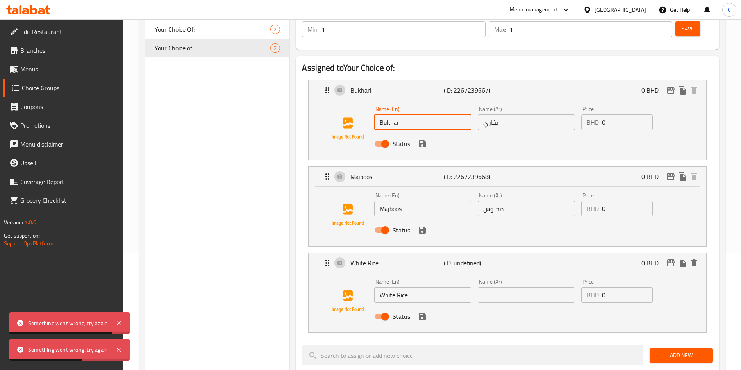
click at [418, 201] on input "Majboos" at bounding box center [422, 209] width 97 height 16
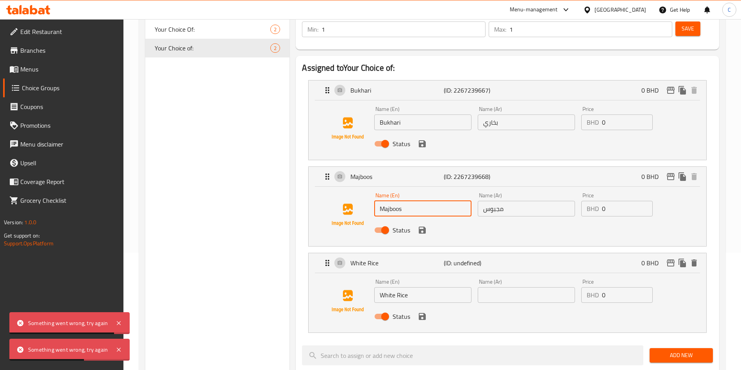
click at [419, 201] on input "Majboos" at bounding box center [422, 209] width 97 height 16
click at [392, 287] on input "White Rice" at bounding box center [422, 295] width 97 height 16
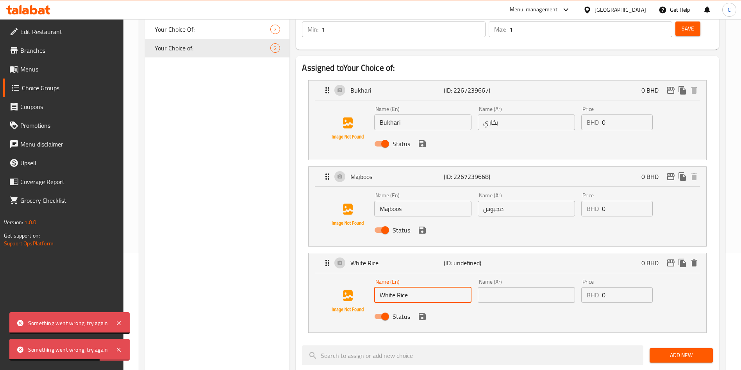
click at [392, 287] on input "White Rice" at bounding box center [422, 295] width 97 height 16
click at [395, 287] on input "White Rice" at bounding box center [422, 295] width 97 height 16
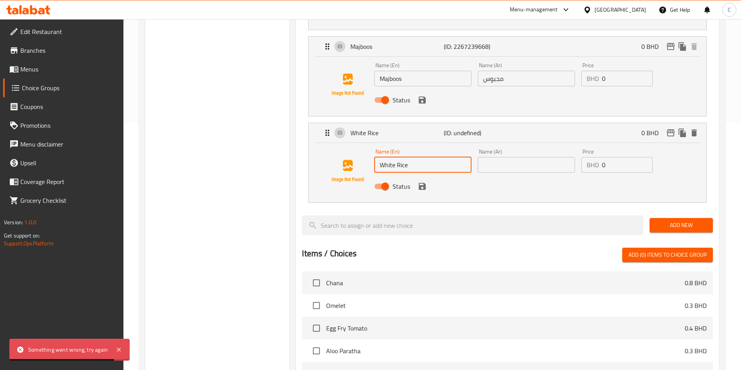
scroll to position [432, 0]
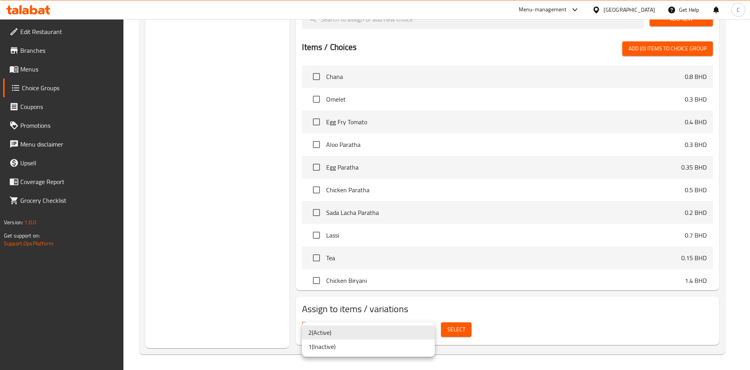
click at [464, 300] on div at bounding box center [375, 185] width 750 height 370
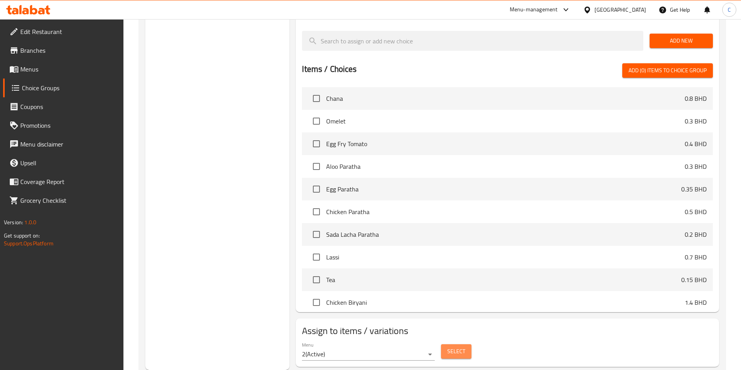
click at [457, 346] on span "Select" at bounding box center [456, 351] width 18 height 10
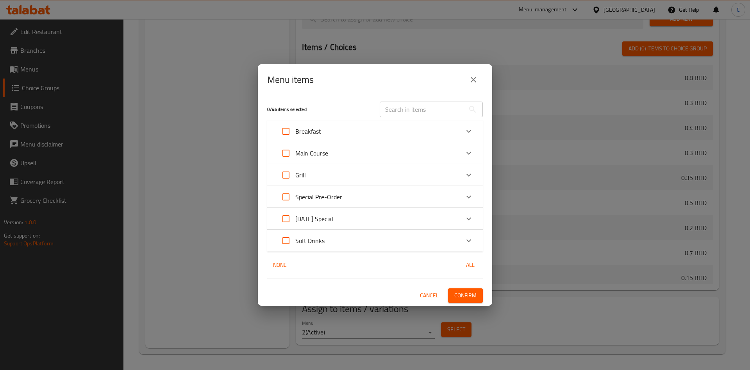
click at [425, 296] on span "Cancel" at bounding box center [429, 296] width 19 height 10
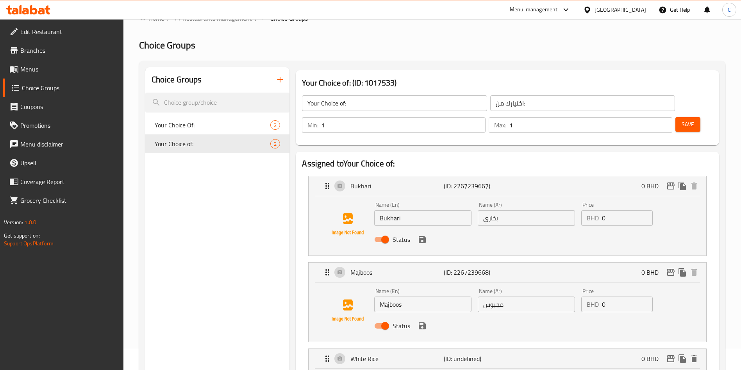
scroll to position [0, 0]
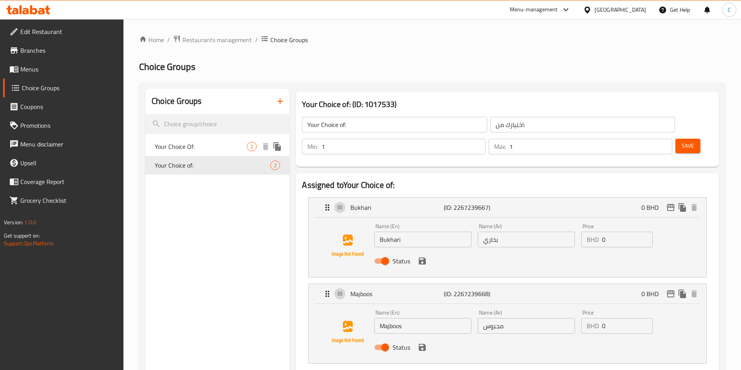
click at [237, 149] on span "Your Choice Of:" at bounding box center [201, 146] width 92 height 9
type input "Your Choice Of:"
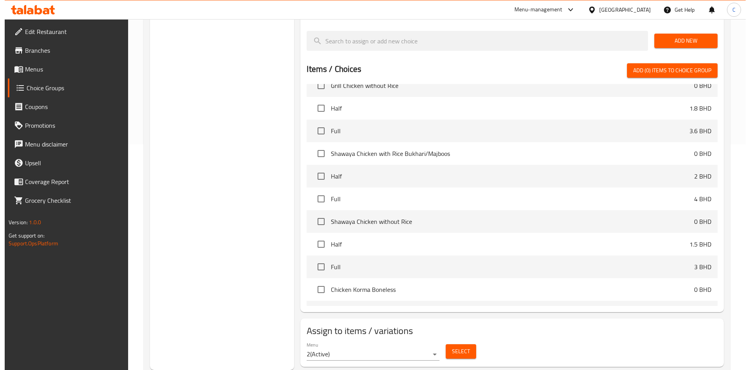
scroll to position [469, 0]
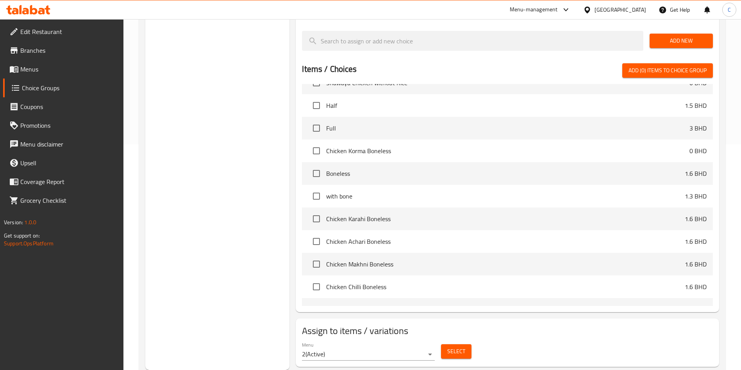
click at [443, 344] on button "Select" at bounding box center [456, 351] width 30 height 14
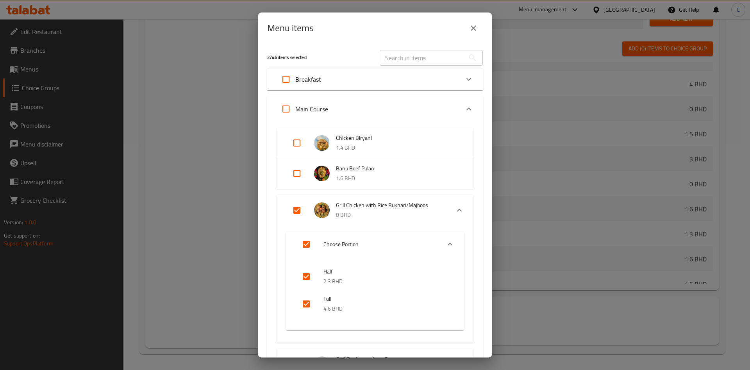
drag, startPoint x: 297, startPoint y: 209, endPoint x: 327, endPoint y: 219, distance: 30.9
click at [296, 209] on input "Expand" at bounding box center [296, 210] width 19 height 19
checkbox input "false"
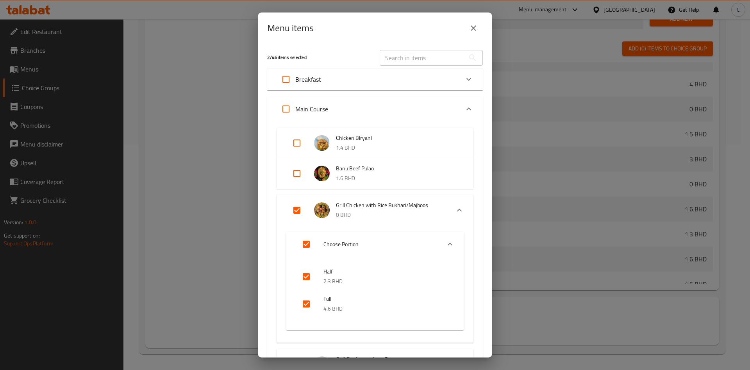
checkbox input "false"
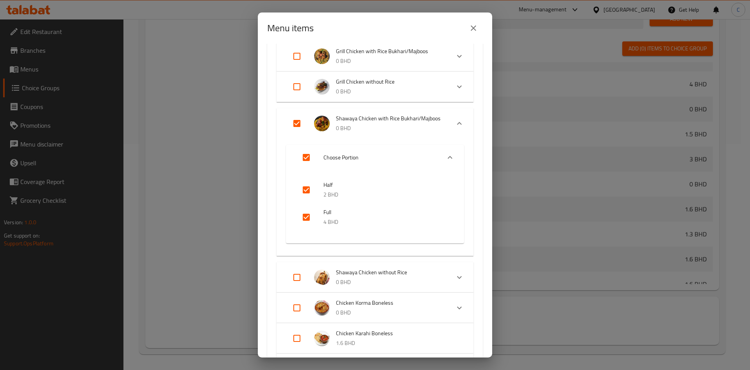
scroll to position [176, 0]
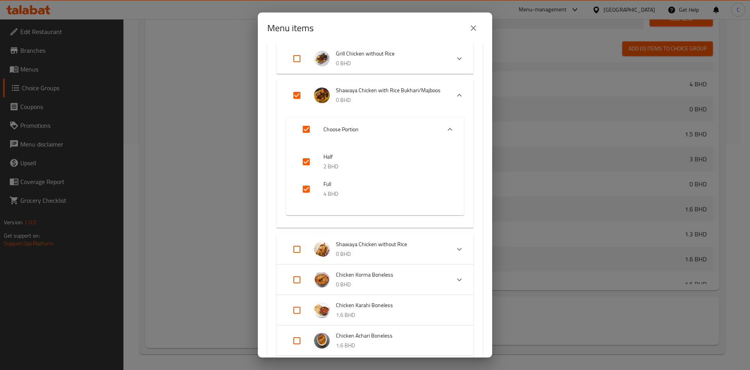
click at [294, 105] on input "Expand" at bounding box center [296, 95] width 19 height 19
checkbox input "false"
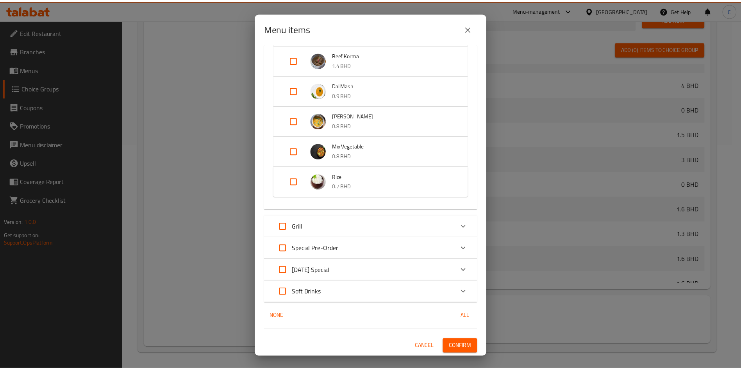
scroll to position [489, 0]
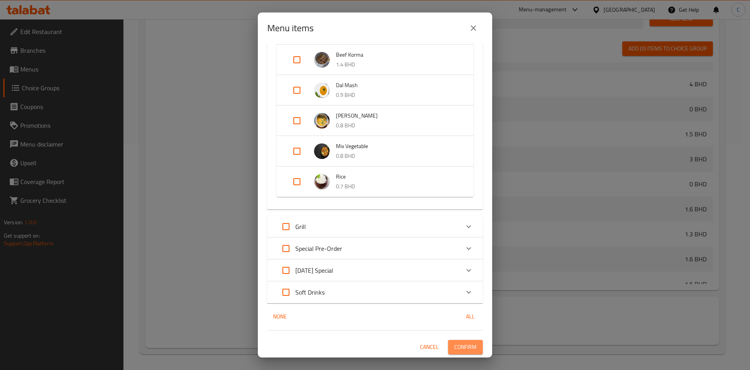
click at [461, 344] on span "Confirm" at bounding box center [465, 347] width 22 height 10
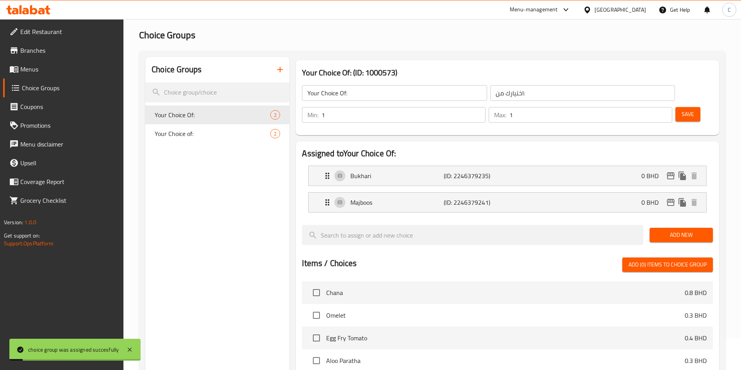
scroll to position [0, 0]
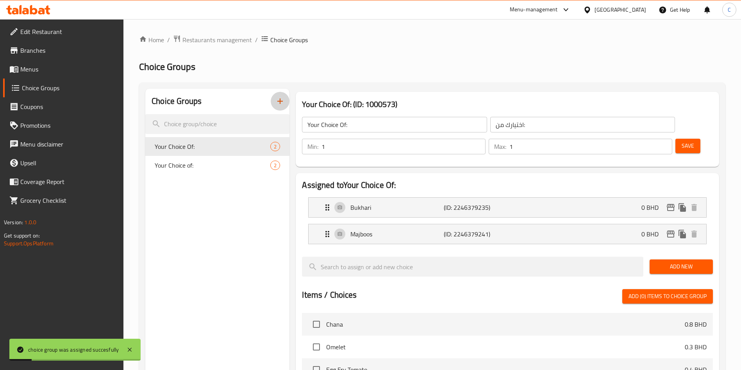
click at [279, 104] on icon "button" at bounding box center [279, 100] width 9 height 9
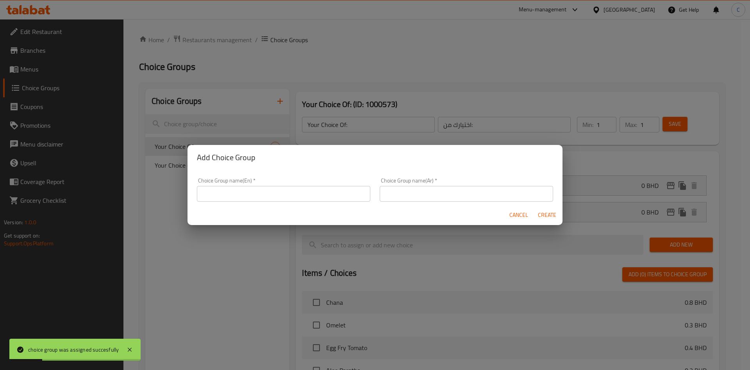
click at [274, 195] on input "text" at bounding box center [283, 194] width 173 height 16
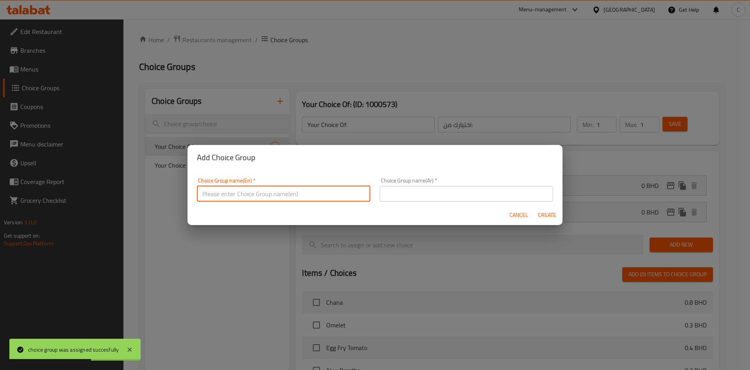
click at [426, 98] on div "Add Choice Group Choice Group name(En)   * Choice Group name(En) * Choice Group…" at bounding box center [375, 185] width 750 height 370
click at [516, 62] on div "Add Choice Group Choice Group name(En)   * Choice Group name(En) * Choice Group…" at bounding box center [375, 185] width 750 height 370
drag, startPoint x: 521, startPoint y: 218, endPoint x: 504, endPoint y: 207, distance: 19.9
click at [520, 218] on span "Cancel" at bounding box center [518, 215] width 19 height 10
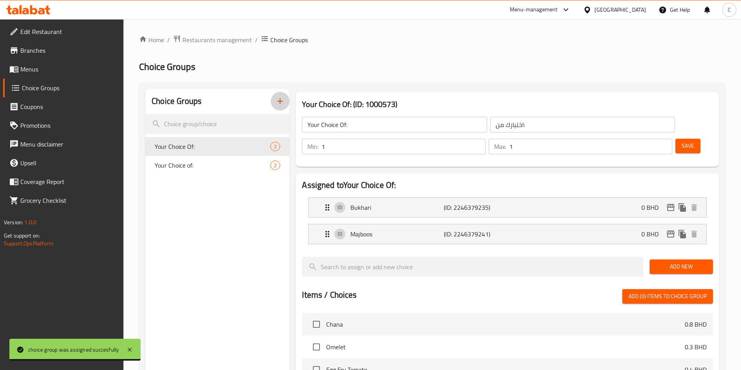
click at [284, 102] on icon "button" at bounding box center [279, 100] width 9 height 9
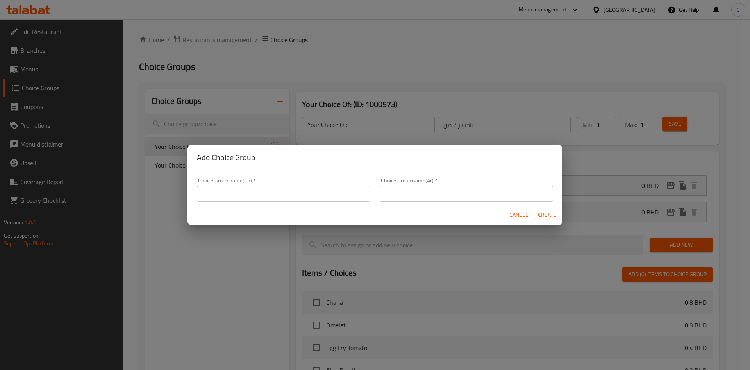
click at [325, 189] on input "text" at bounding box center [283, 194] width 173 height 16
paste input "Your Choice Of:"
click at [215, 194] on input "Your Choice of:" at bounding box center [283, 194] width 173 height 16
type input "Your choice of:"
click at [393, 193] on input "text" at bounding box center [466, 194] width 173 height 16
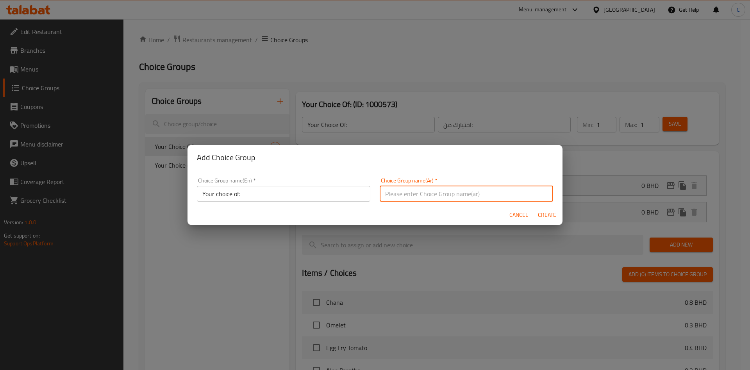
paste input "اختيارك من:"
type input "اختيارك من:"
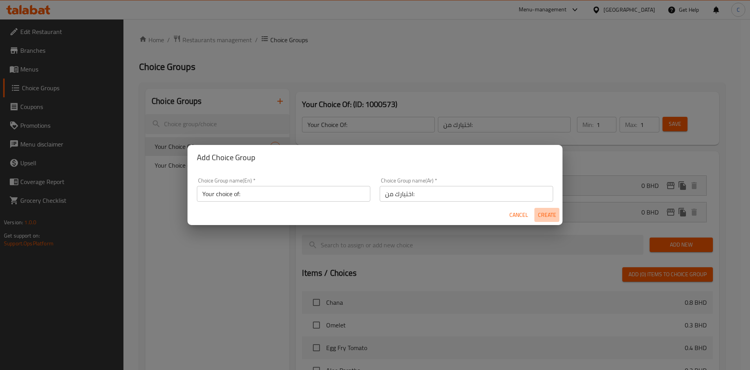
click at [549, 212] on span "Create" at bounding box center [546, 215] width 19 height 10
type input "Your choice of:"
type input "0"
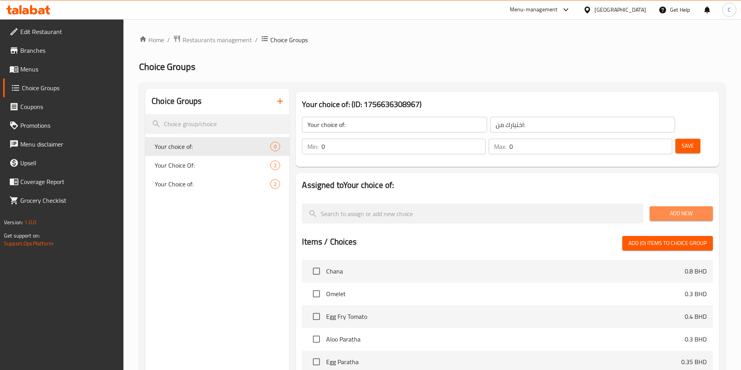
click at [696, 206] on button "Add New" at bounding box center [681, 213] width 63 height 14
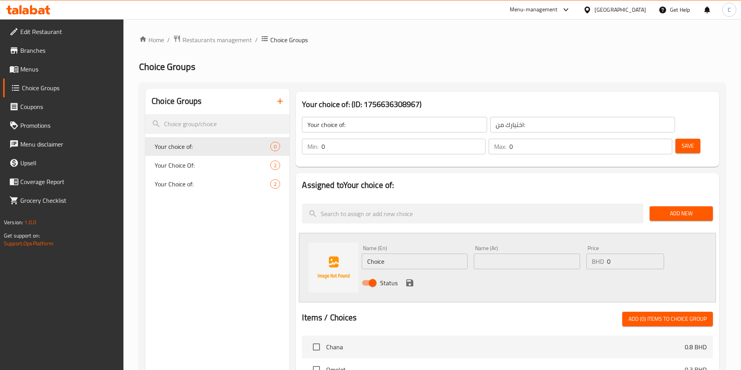
drag, startPoint x: 384, startPoint y: 234, endPoint x: 384, endPoint y: 239, distance: 5.5
click at [384, 253] on input "Choice" at bounding box center [415, 261] width 106 height 16
click at [389, 253] on input "Choice" at bounding box center [415, 261] width 106 height 16
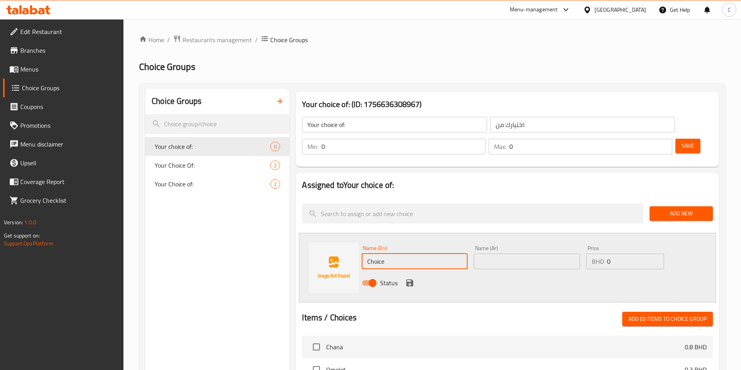
paste input "Bukhari"
type input "Bukhari"
click at [523, 272] on div "Status" at bounding box center [527, 282] width 336 height 21
click at [411, 279] on icon "save" at bounding box center [409, 282] width 7 height 7
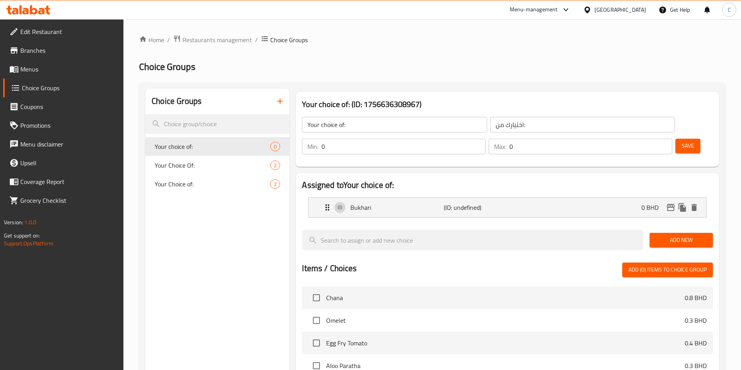
click at [679, 235] on span "Add New" at bounding box center [681, 240] width 51 height 10
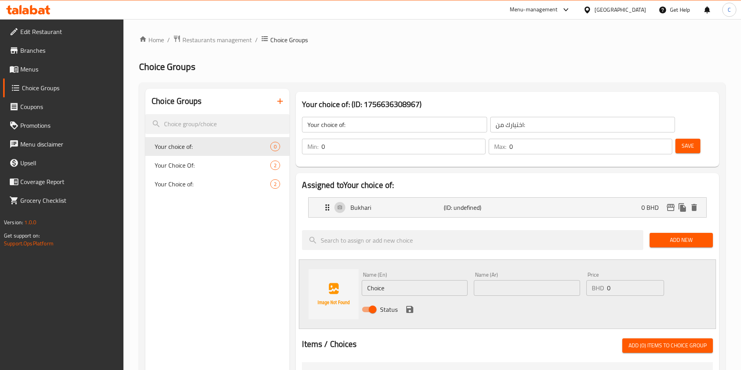
drag, startPoint x: 406, startPoint y: 265, endPoint x: 313, endPoint y: 267, distance: 93.4
click at [313, 267] on div "Name (En) Choice Name (En) Name (Ar) Name (Ar) Price BHD 0 Price Status" at bounding box center [507, 294] width 417 height 70
paste input "Majboos"
type input "Majboos"
click at [534, 299] on div "Status" at bounding box center [527, 309] width 336 height 21
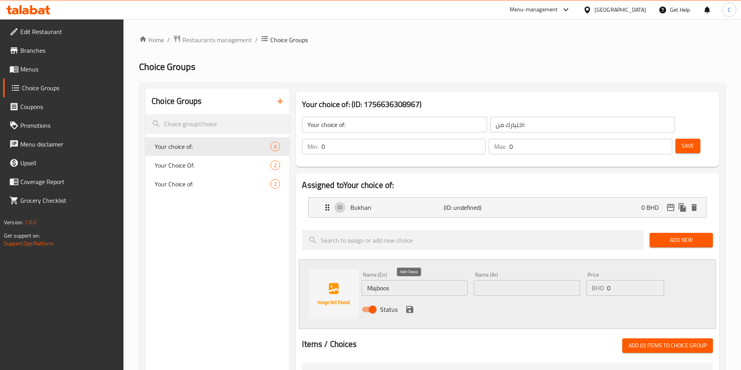
drag, startPoint x: 409, startPoint y: 290, endPoint x: 468, endPoint y: 278, distance: 59.8
click at [409, 306] on icon "save" at bounding box center [409, 309] width 7 height 7
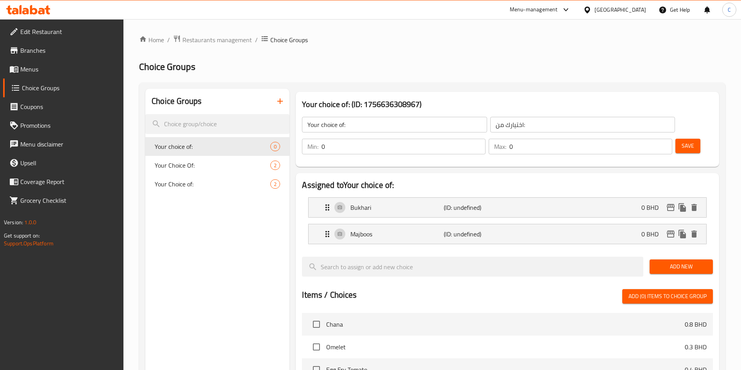
click at [676, 253] on div "Add New" at bounding box center [681, 266] width 70 height 26
click at [673, 262] on span "Add New" at bounding box center [681, 267] width 51 height 10
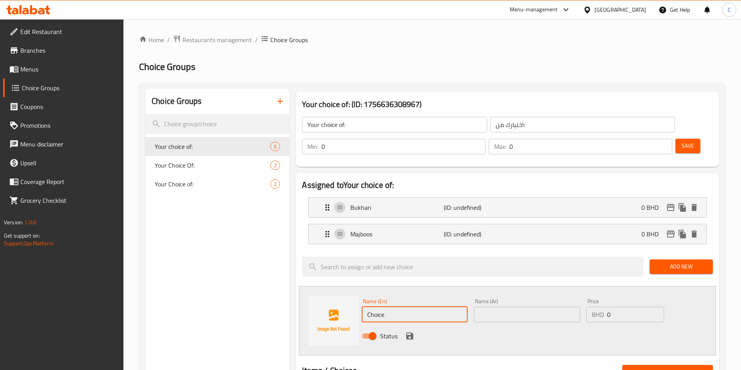
drag, startPoint x: 389, startPoint y: 289, endPoint x: 306, endPoint y: 296, distance: 83.1
click at [307, 296] on div "Name (En) Choice Name (En) Name (Ar) Name (Ar) Price BHD 0 Price Status" at bounding box center [507, 321] width 417 height 70
paste input "White R"
type input "White Rice"
click at [410, 332] on icon "save" at bounding box center [409, 335] width 7 height 7
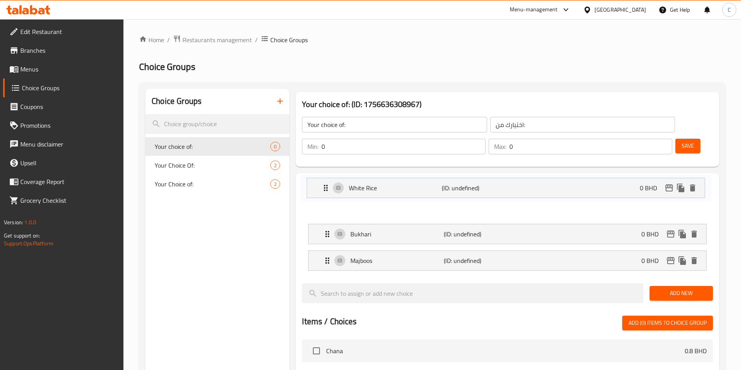
drag, startPoint x: 325, startPoint y: 212, endPoint x: 322, endPoint y: 187, distance: 26.0
click at [322, 191] on nav "Bukhari (ID: undefined) 0 BHD Name (En) Bukhari Name (En) Name (Ar) Name (Ar) P…" at bounding box center [507, 234] width 411 height 86
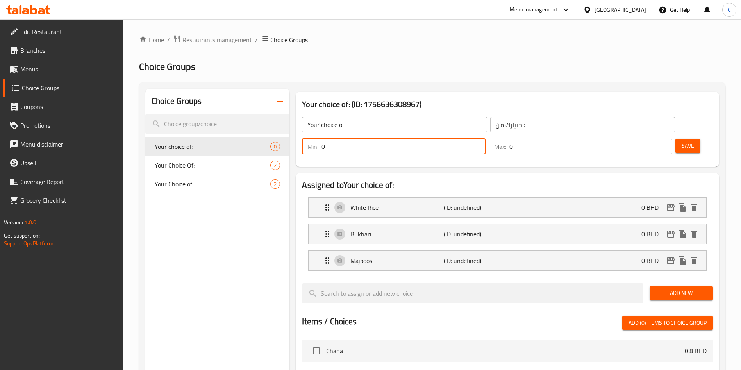
drag, startPoint x: 598, startPoint y: 127, endPoint x: 579, endPoint y: 155, distance: 33.4
click at [564, 128] on div "Your choice of: ​ اختيارك من: ​ Min: 0 ​ Max: 0 ​ Save" at bounding box center [507, 135] width 417 height 56
type input "1"
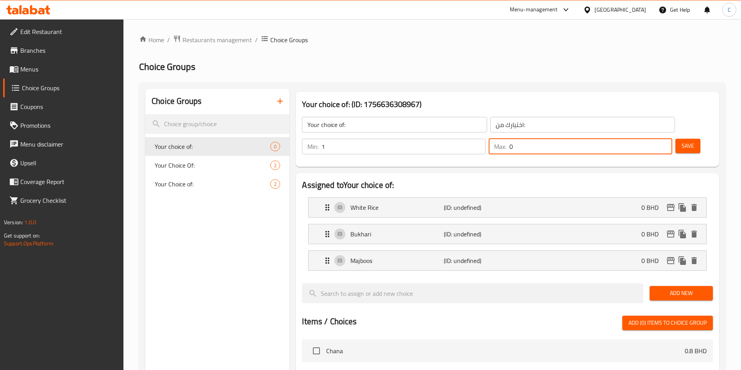
drag, startPoint x: 645, startPoint y: 123, endPoint x: 580, endPoint y: 124, distance: 64.8
click at [581, 136] on div "Min: 1 ​ Max: 0 ​" at bounding box center [487, 147] width 377 height 22
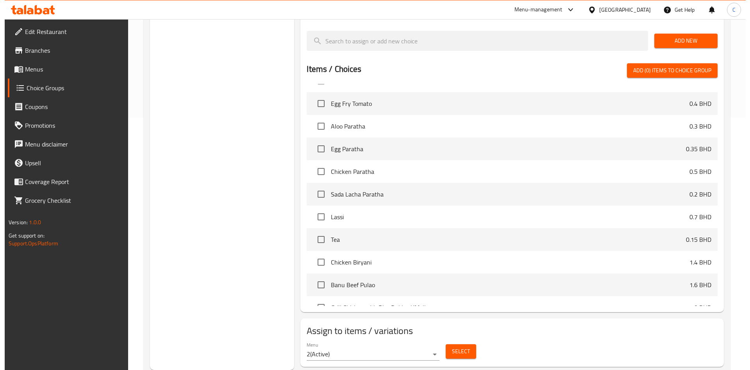
scroll to position [59, 0]
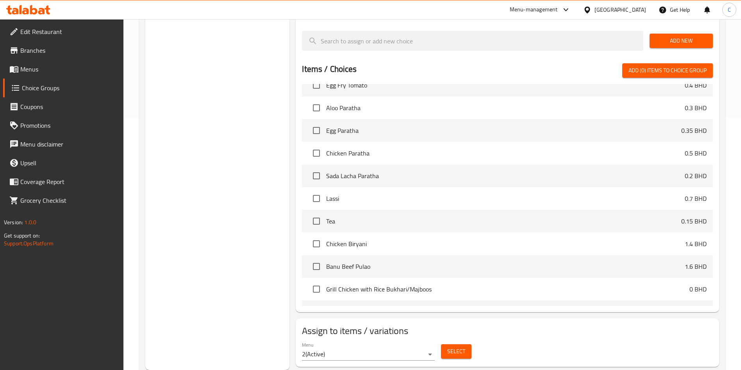
type input "1"
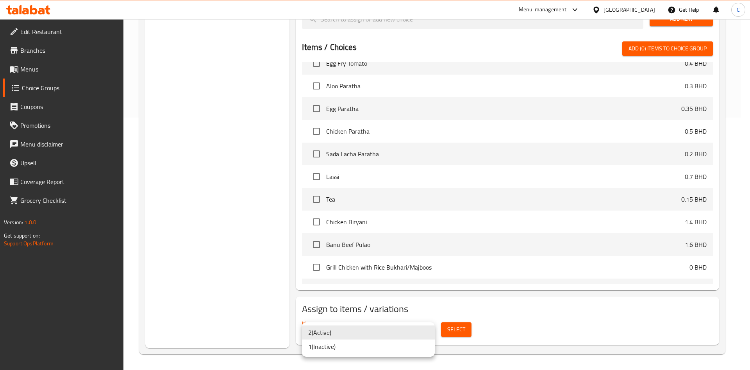
click at [459, 328] on div at bounding box center [375, 185] width 750 height 370
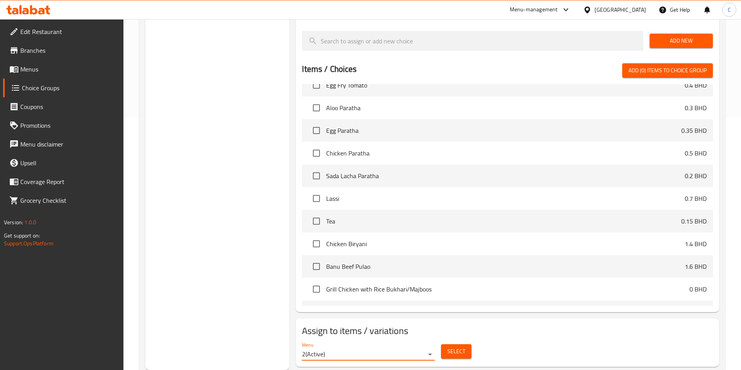
click at [460, 346] on span "Select" at bounding box center [456, 351] width 18 height 10
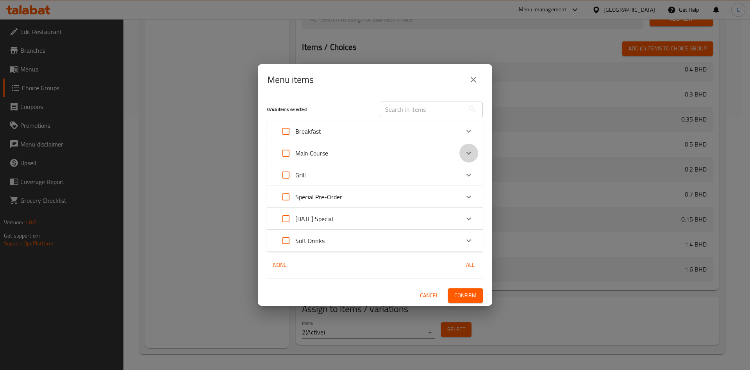
click at [470, 153] on icon "Expand" at bounding box center [468, 152] width 9 height 9
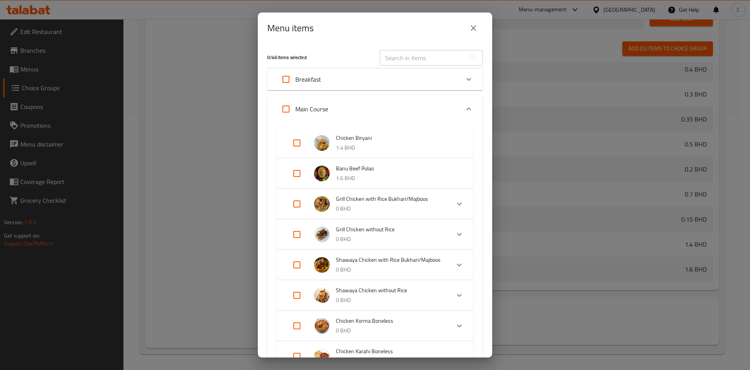
click at [294, 201] on input "Expand" at bounding box center [296, 204] width 19 height 19
checkbox input "true"
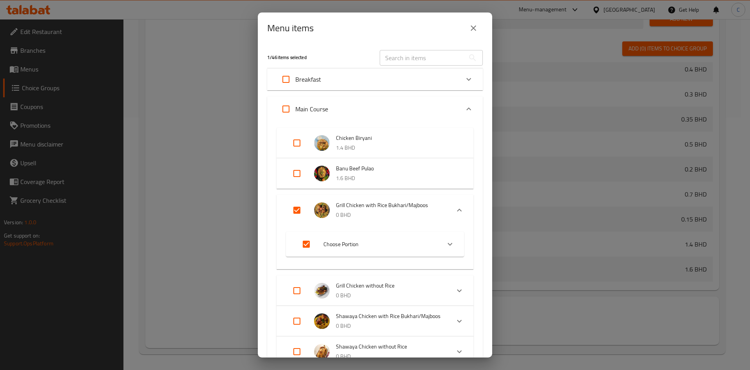
click at [302, 320] on input "Expand" at bounding box center [296, 321] width 19 height 19
checkbox input "true"
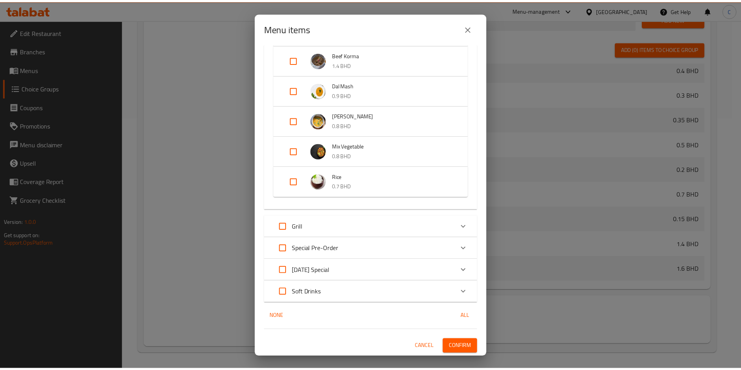
scroll to position [601, 0]
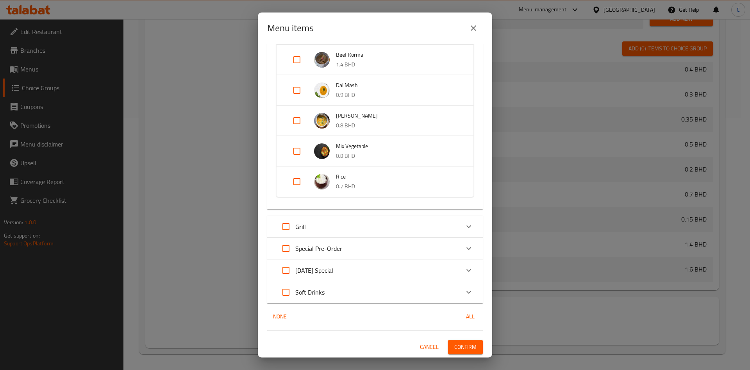
click at [469, 347] on button "Confirm" at bounding box center [465, 347] width 35 height 14
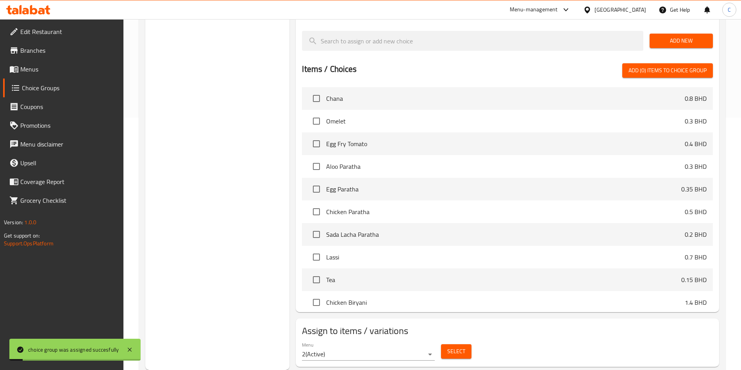
scroll to position [0, 0]
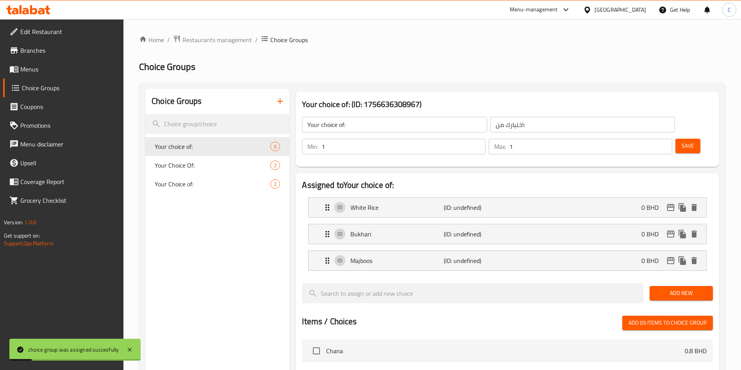
click at [682, 141] on span "Save" at bounding box center [688, 146] width 12 height 10
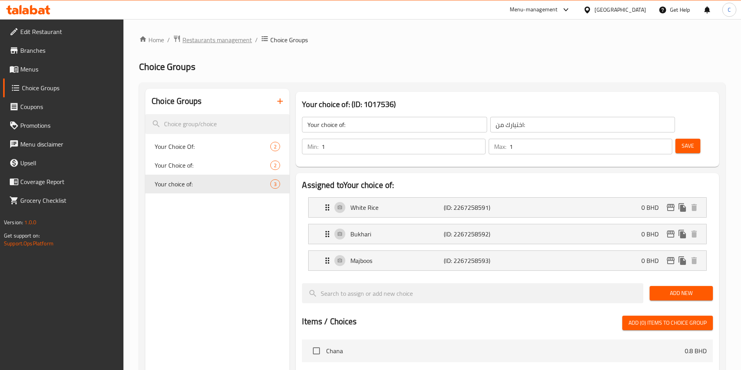
click at [221, 41] on span "Restaurants management" at bounding box center [217, 39] width 70 height 9
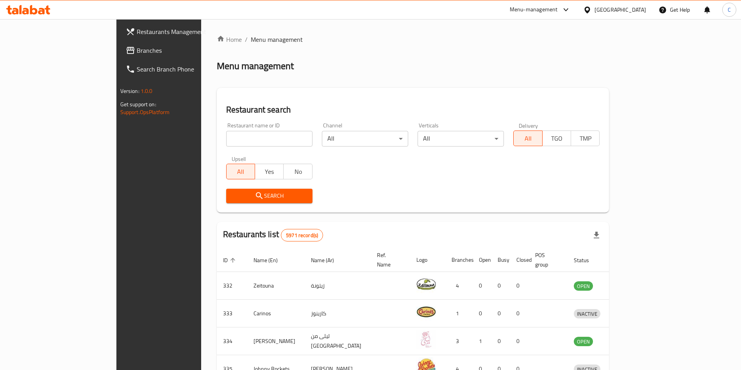
click at [242, 147] on div "Restaurant name or ID Restaurant name or ID" at bounding box center [269, 134] width 96 height 33
